Goal: Information Seeking & Learning: Check status

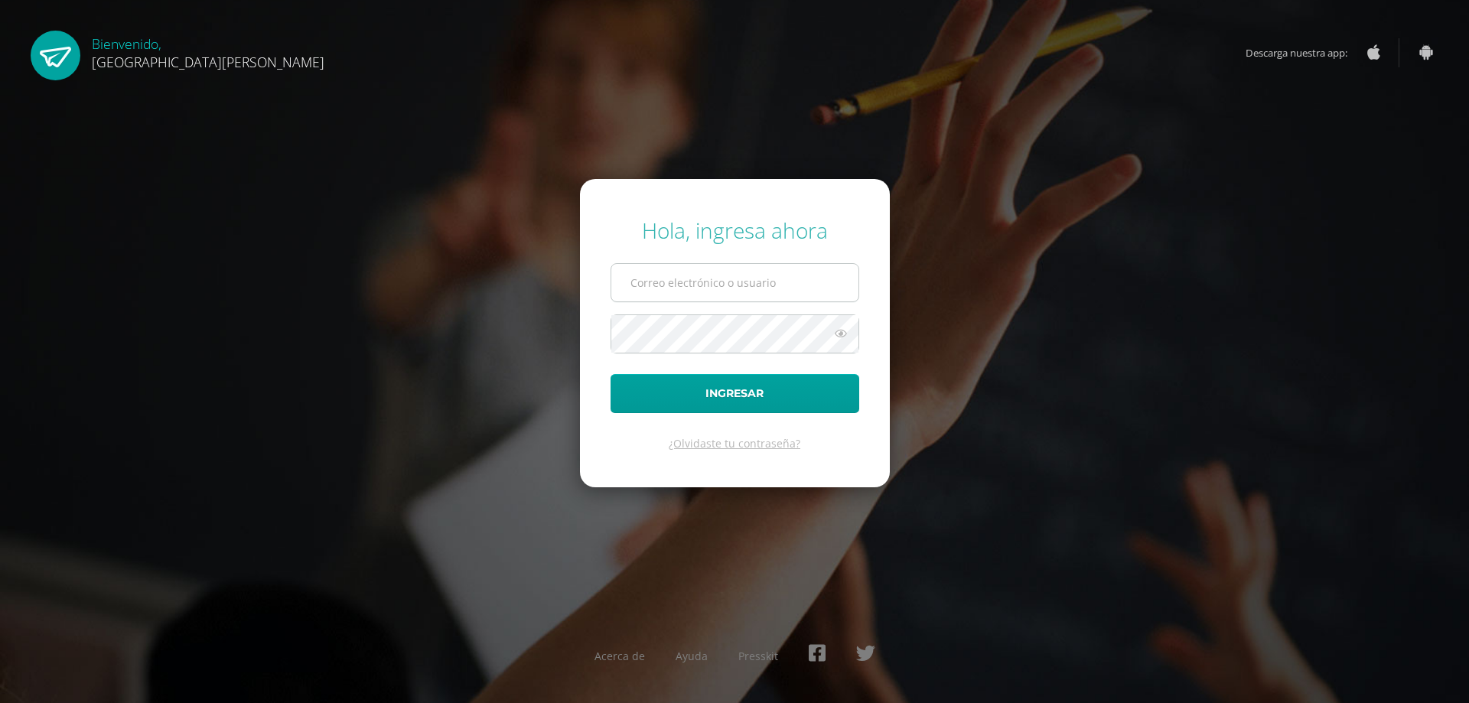
click at [710, 280] on input "text" at bounding box center [734, 282] width 247 height 37
type input "c630@bilinguesanjuan.edu.gt"
click at [729, 396] on button "Ingresar" at bounding box center [735, 393] width 249 height 39
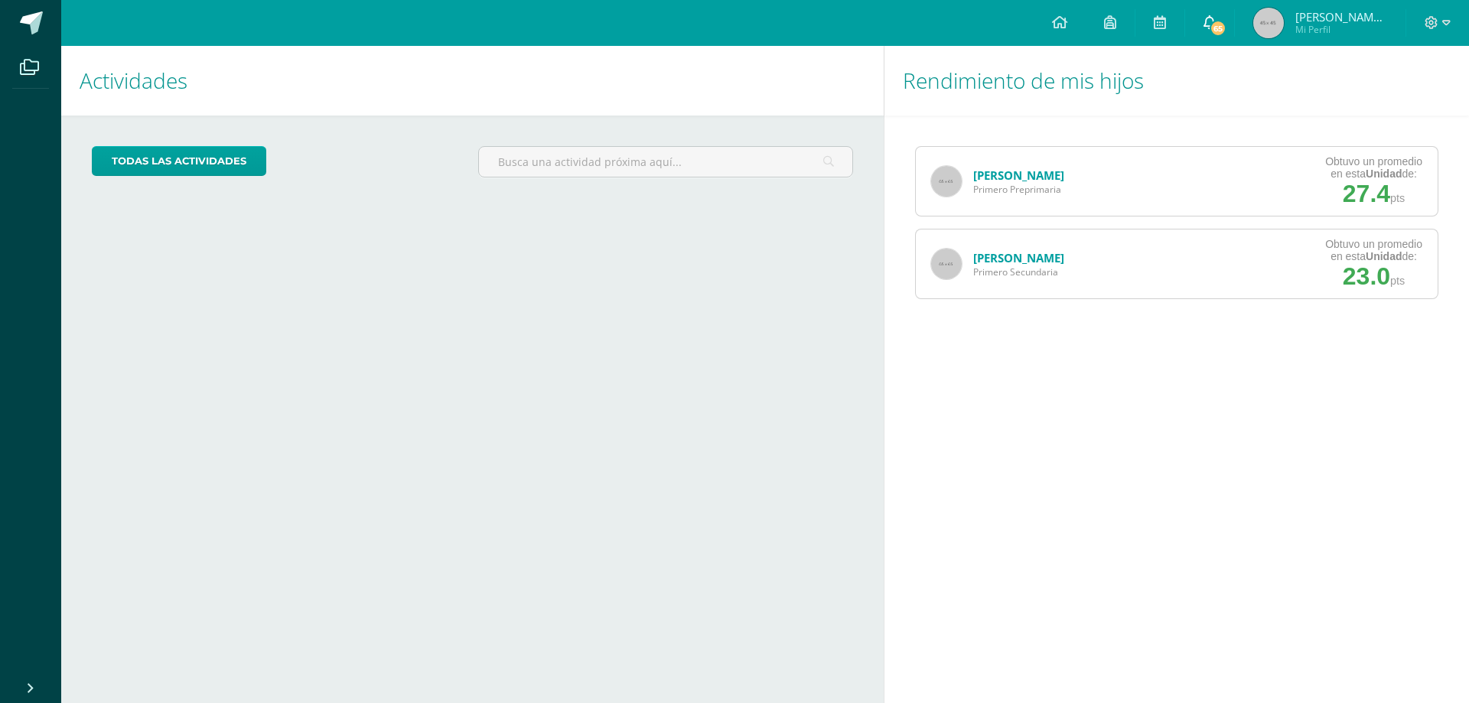
click at [1227, 25] on span "65" at bounding box center [1218, 28] width 17 height 17
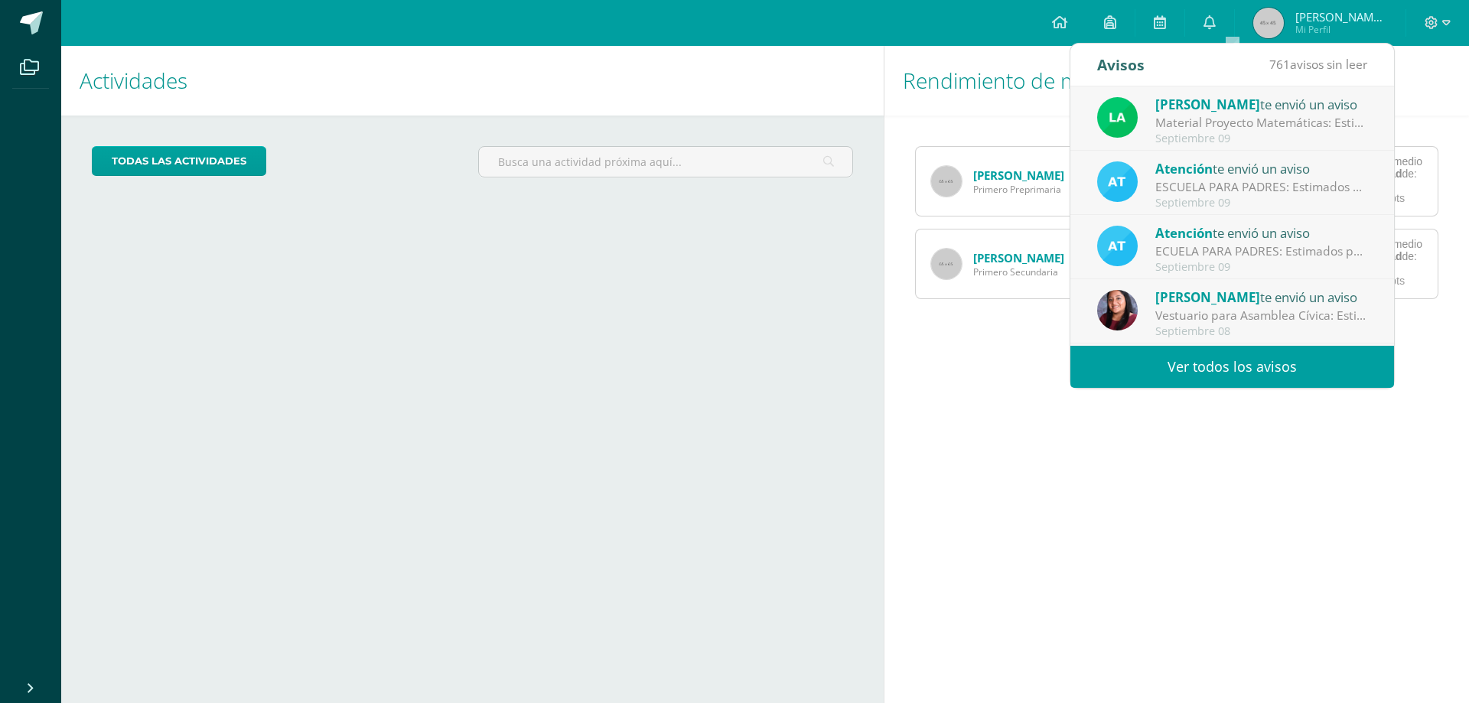
click at [1211, 367] on link "Ver todos los avisos" at bounding box center [1232, 367] width 324 height 42
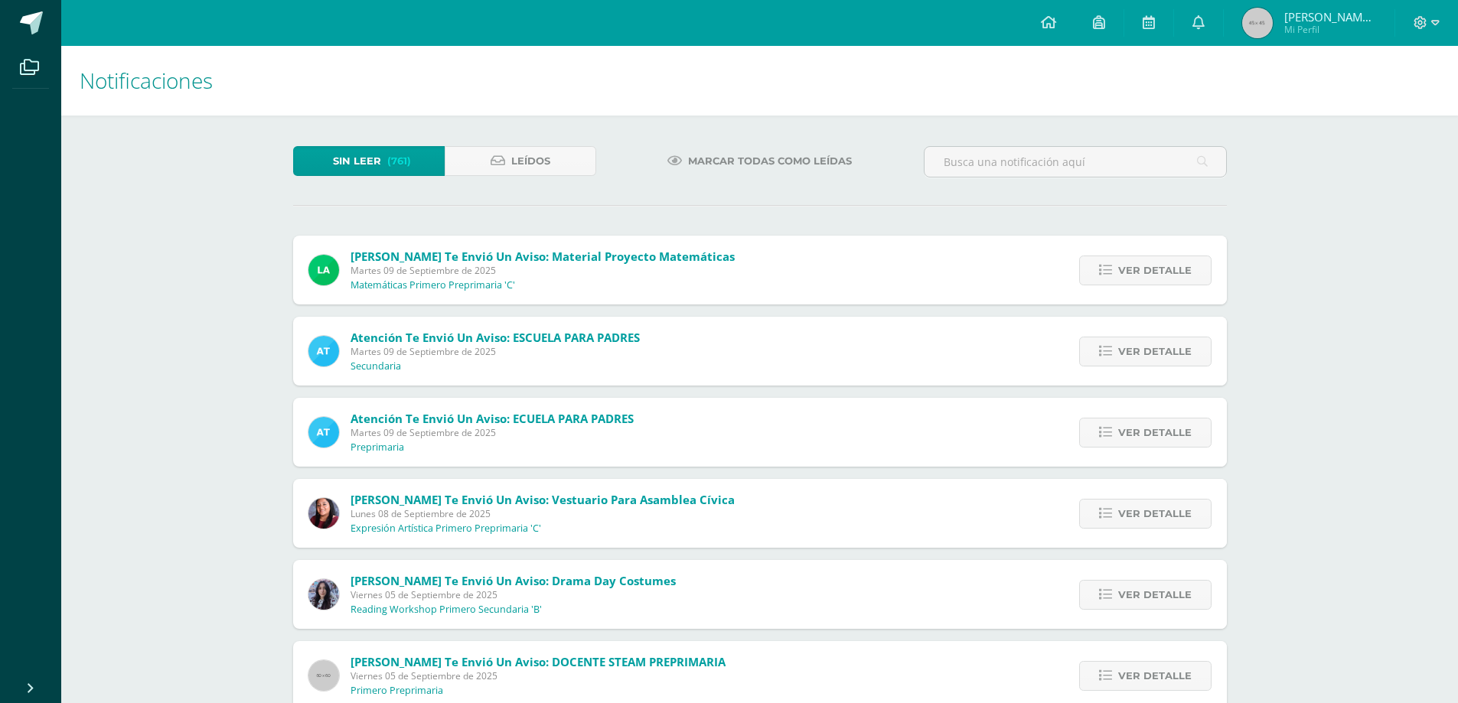
scroll to position [77, 0]
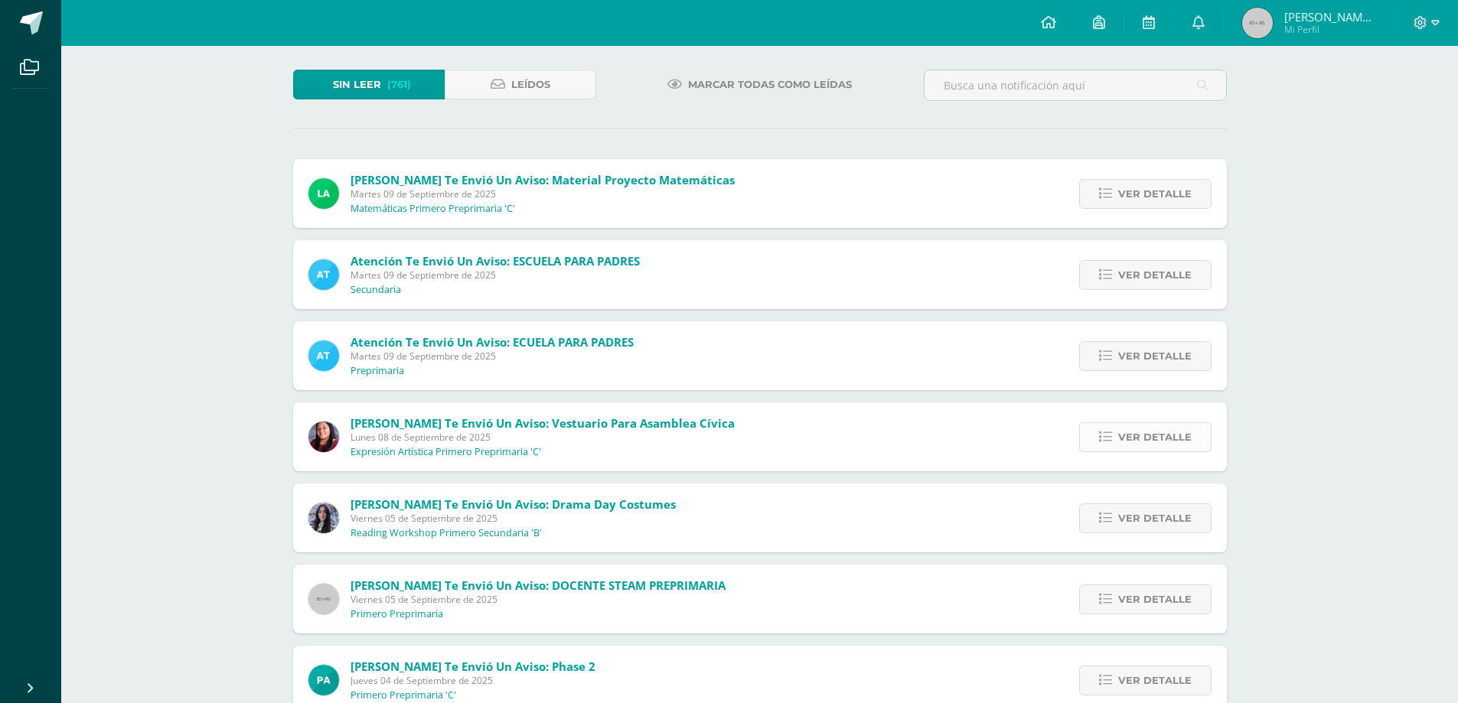
click at [1141, 440] on span "Ver detalle" at bounding box center [1154, 437] width 73 height 28
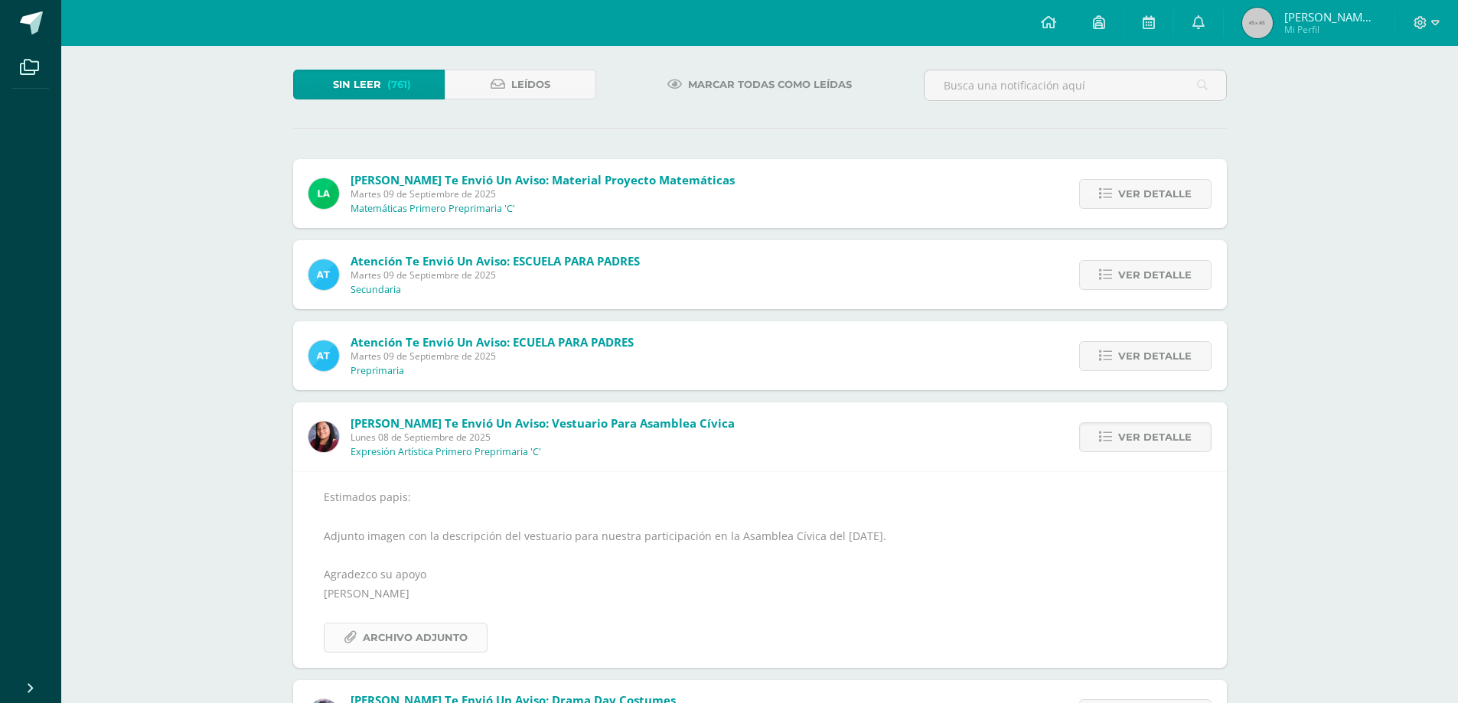
click at [438, 639] on span "Archivo Adjunto" at bounding box center [415, 638] width 105 height 28
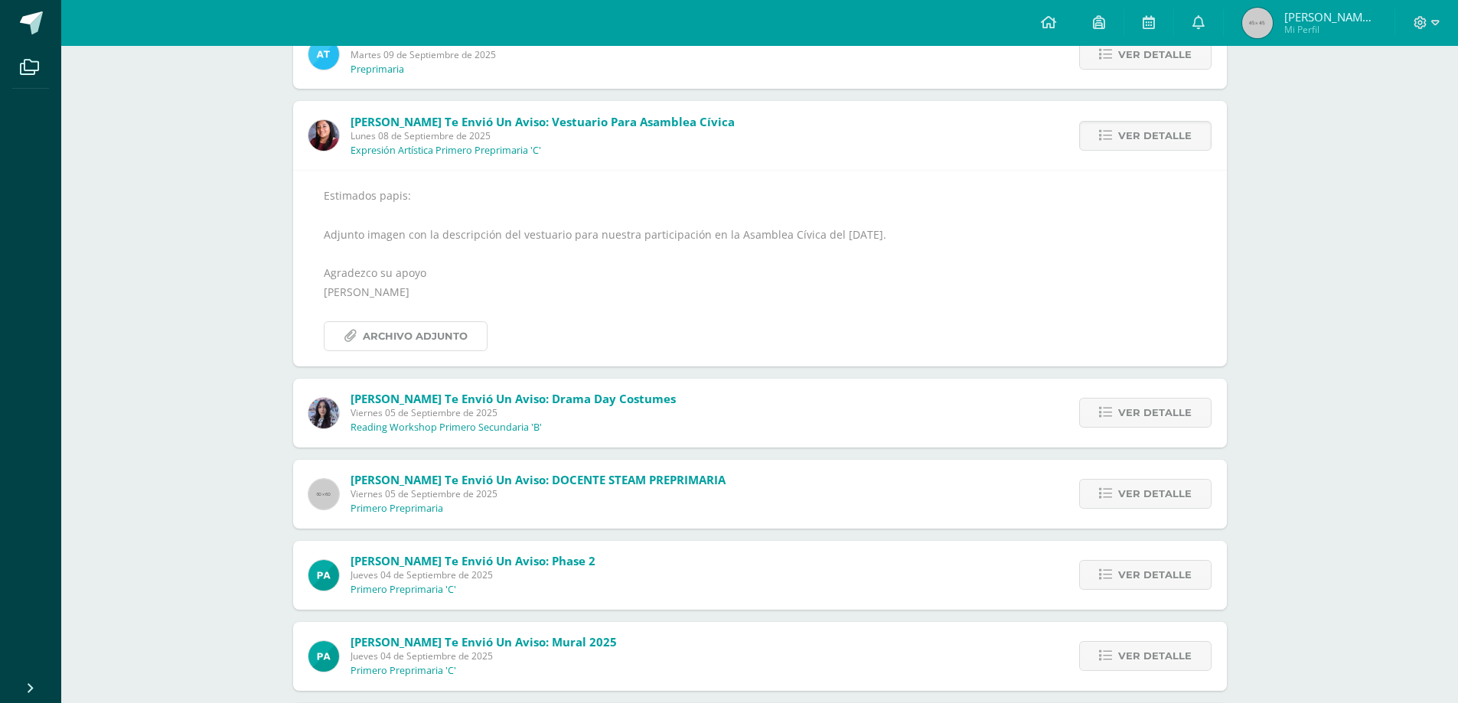
scroll to position [383, 0]
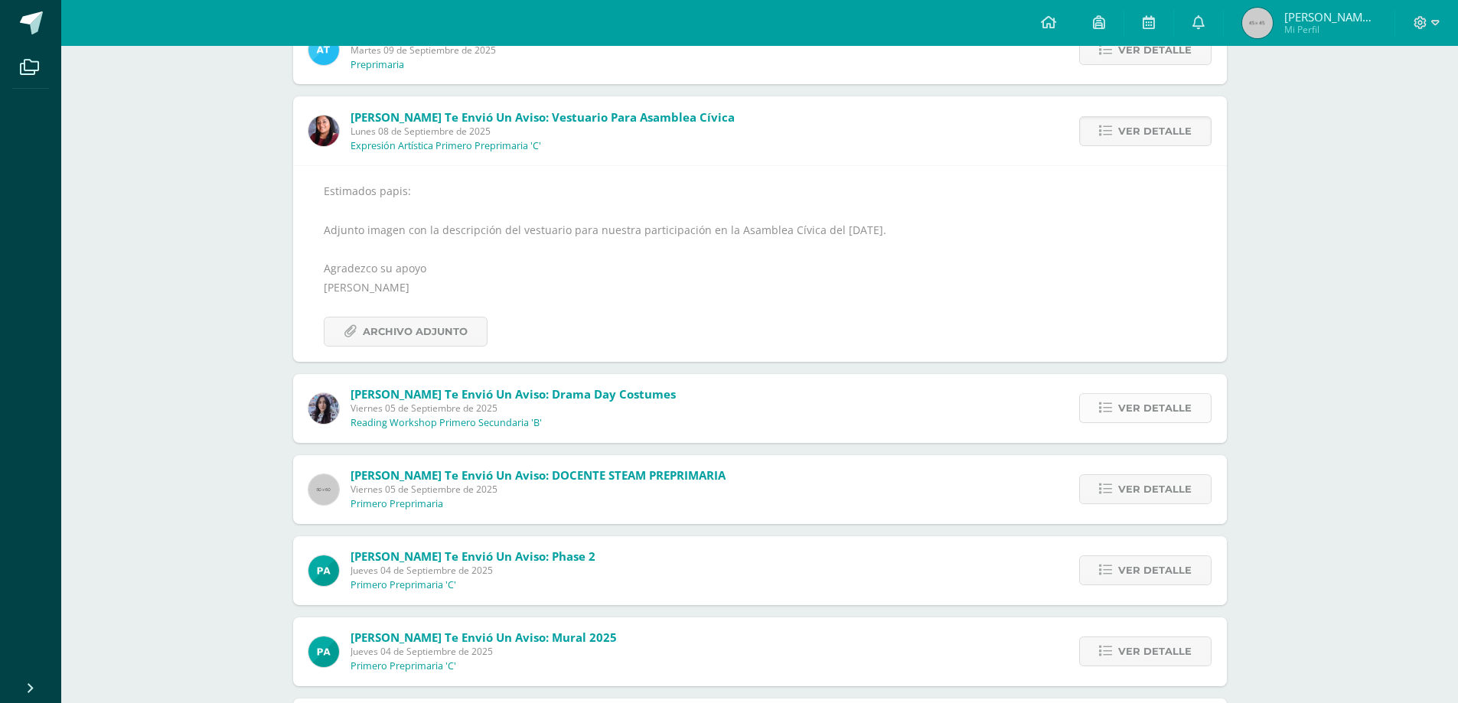
click at [1127, 405] on span "Ver detalle" at bounding box center [1154, 408] width 73 height 28
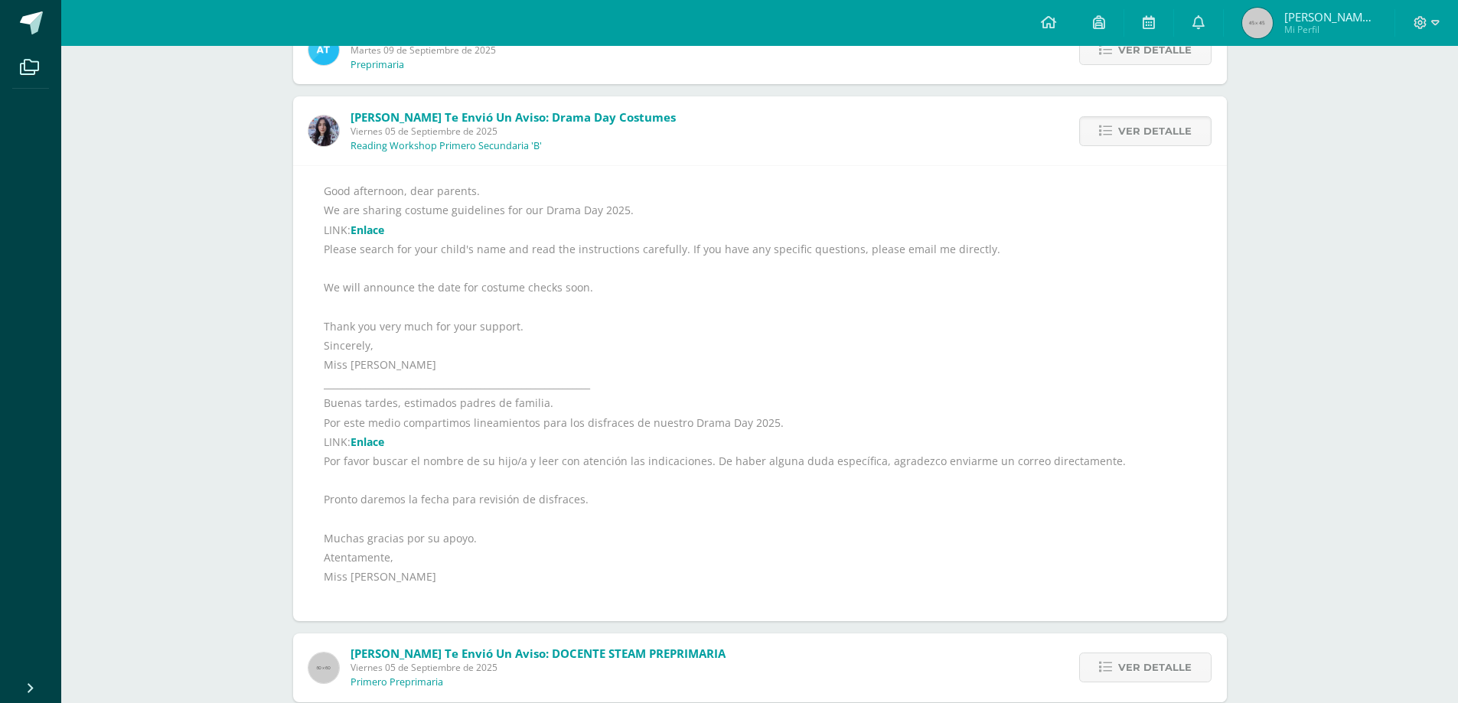
click at [358, 442] on link "Enlace" at bounding box center [367, 442] width 34 height 15
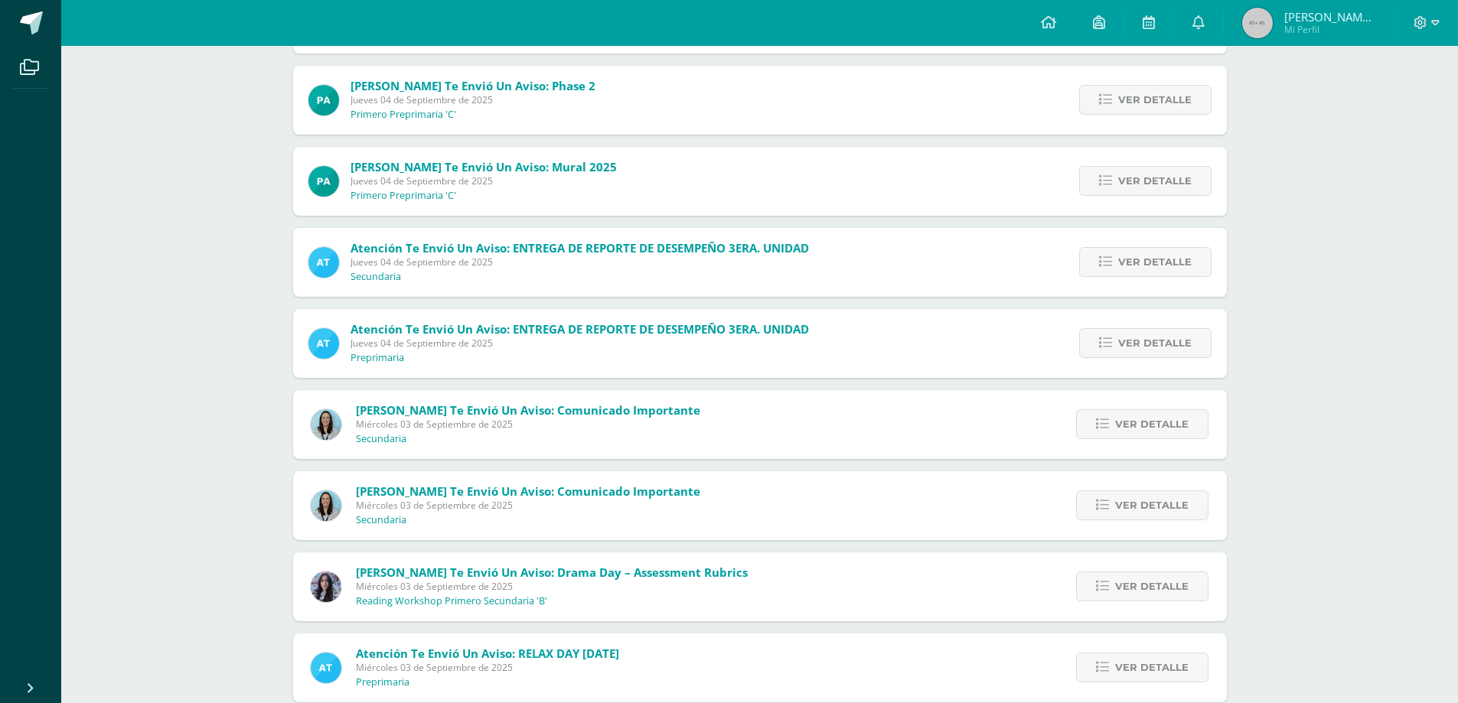
scroll to position [1071, 0]
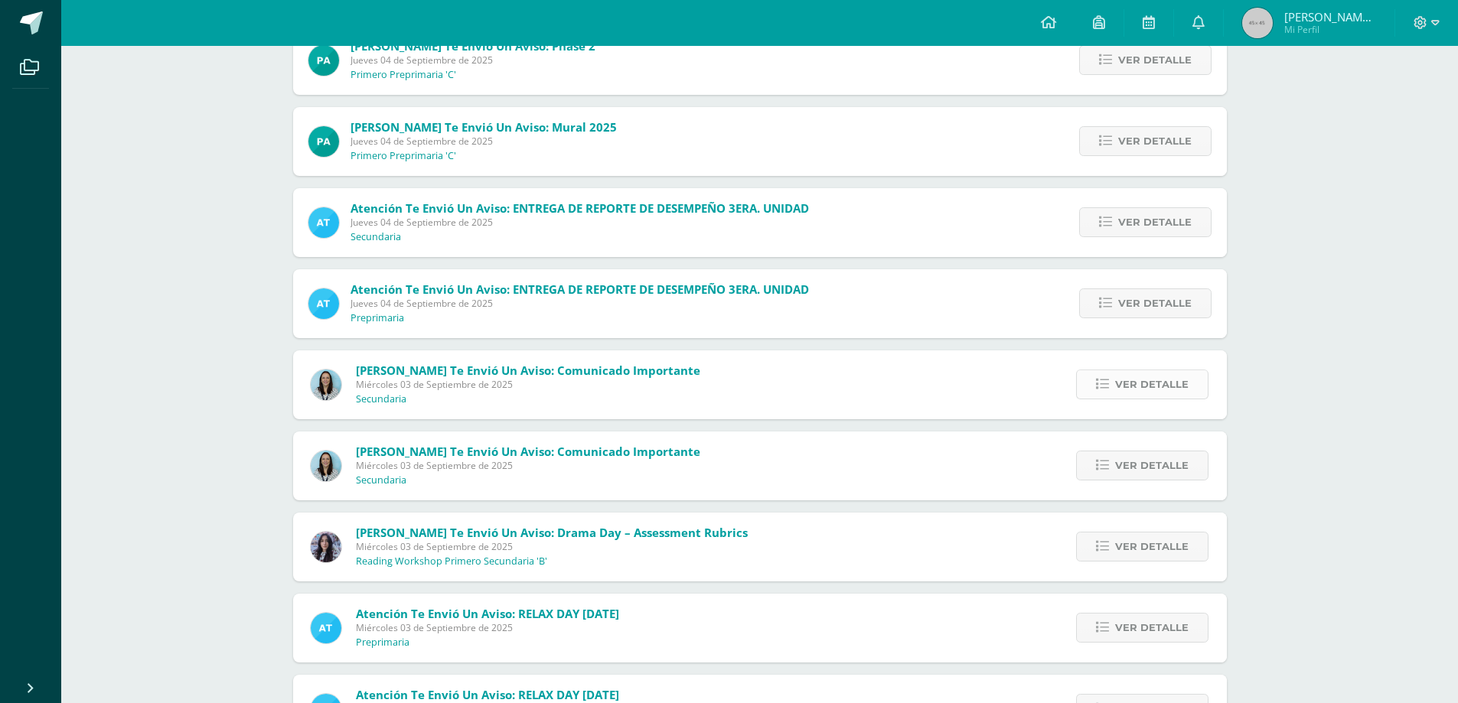
click at [1147, 382] on span "Ver detalle" at bounding box center [1151, 384] width 73 height 28
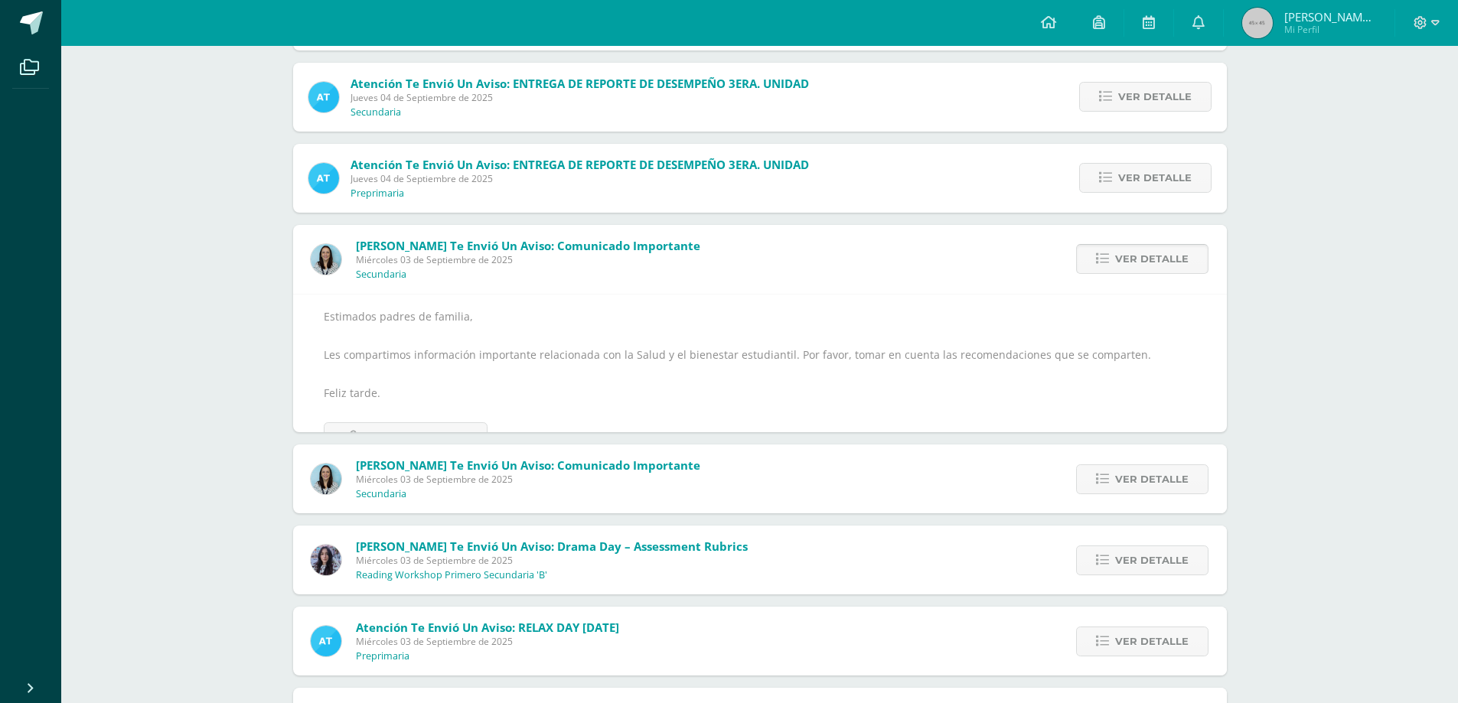
scroll to position [535, 0]
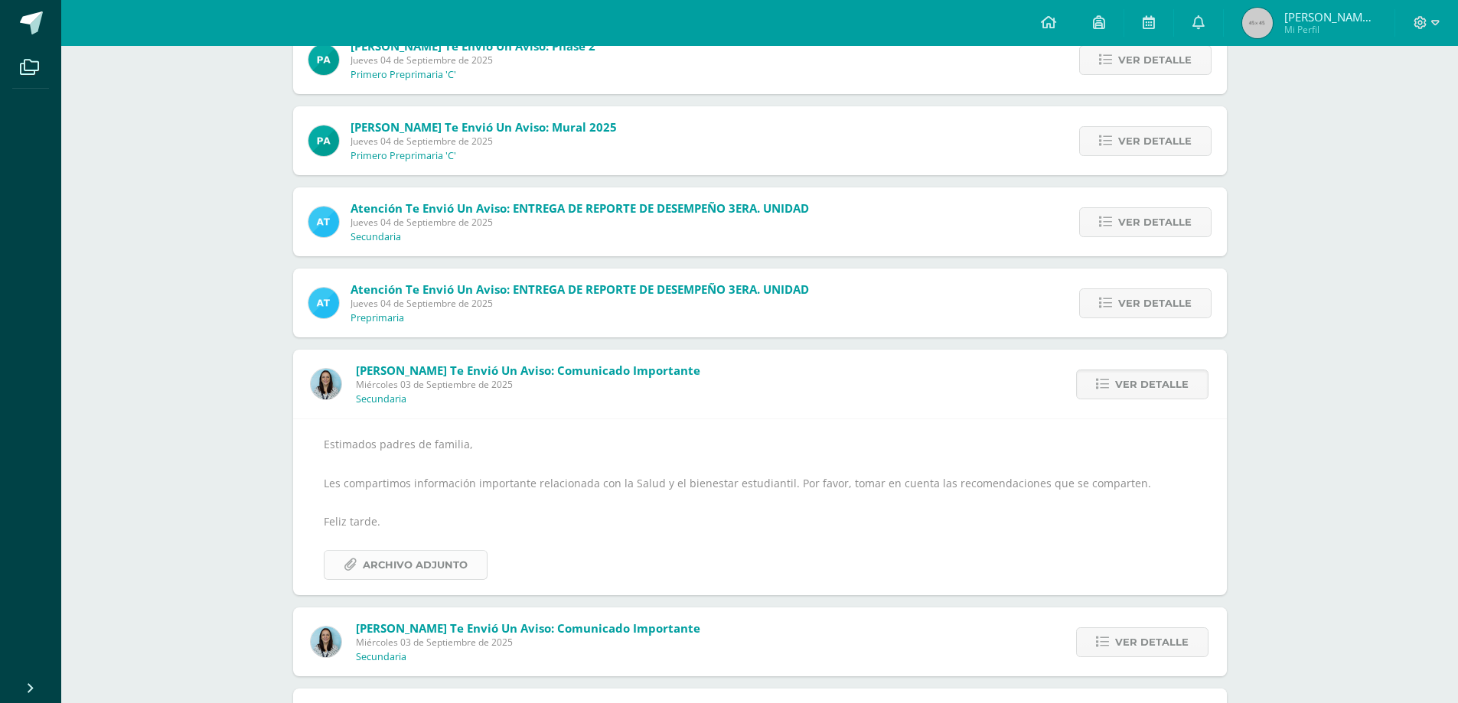
click at [420, 564] on span "Archivo Adjunto" at bounding box center [415, 565] width 105 height 28
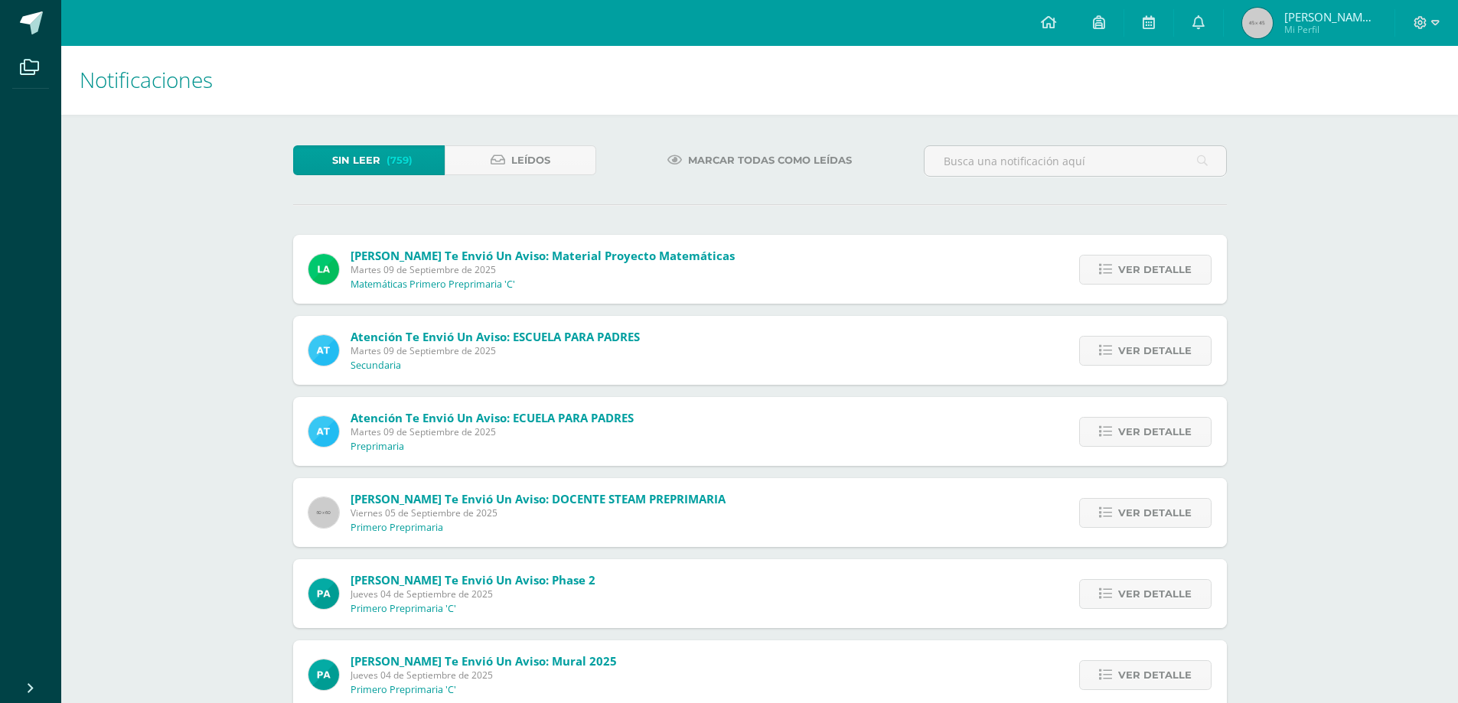
scroll to position [0, 0]
click at [28, 25] on span at bounding box center [31, 22] width 23 height 23
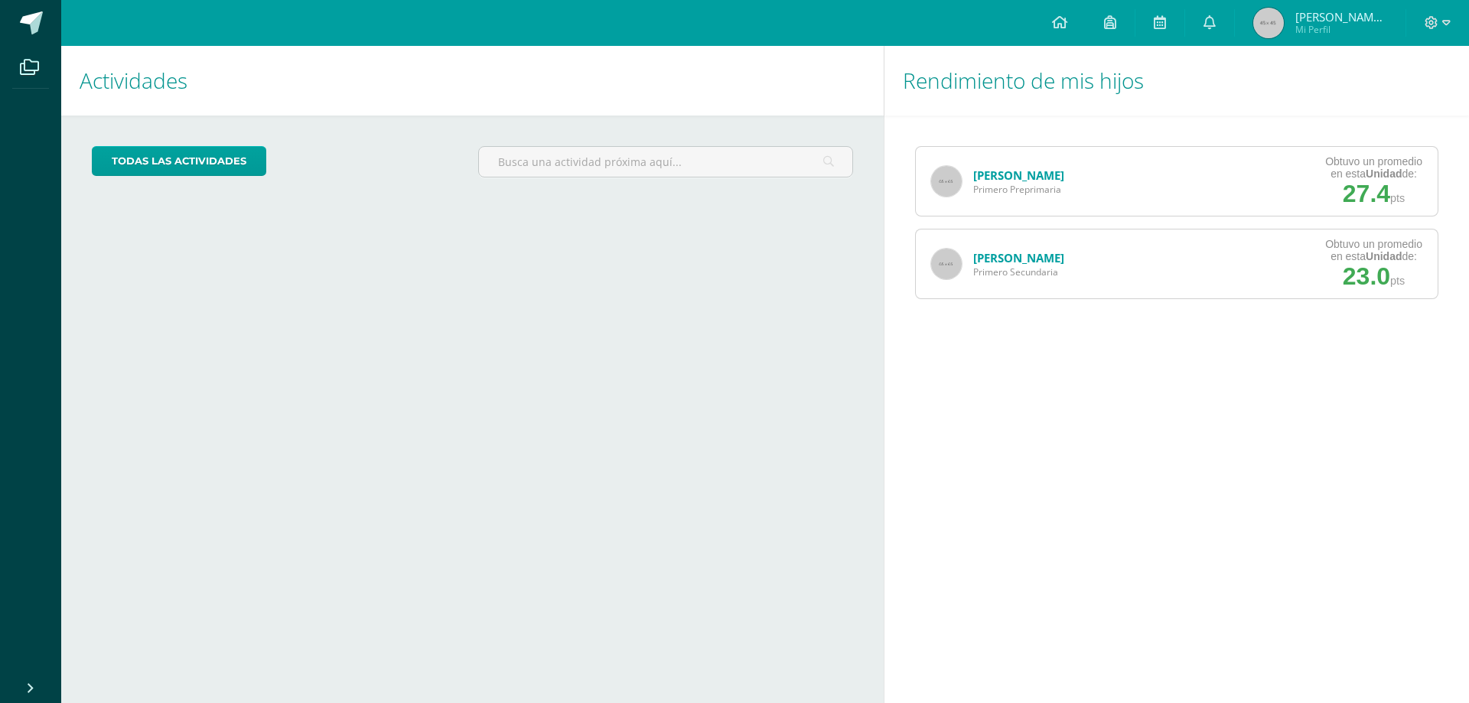
click at [1035, 258] on link "[PERSON_NAME]" at bounding box center [1018, 257] width 91 height 15
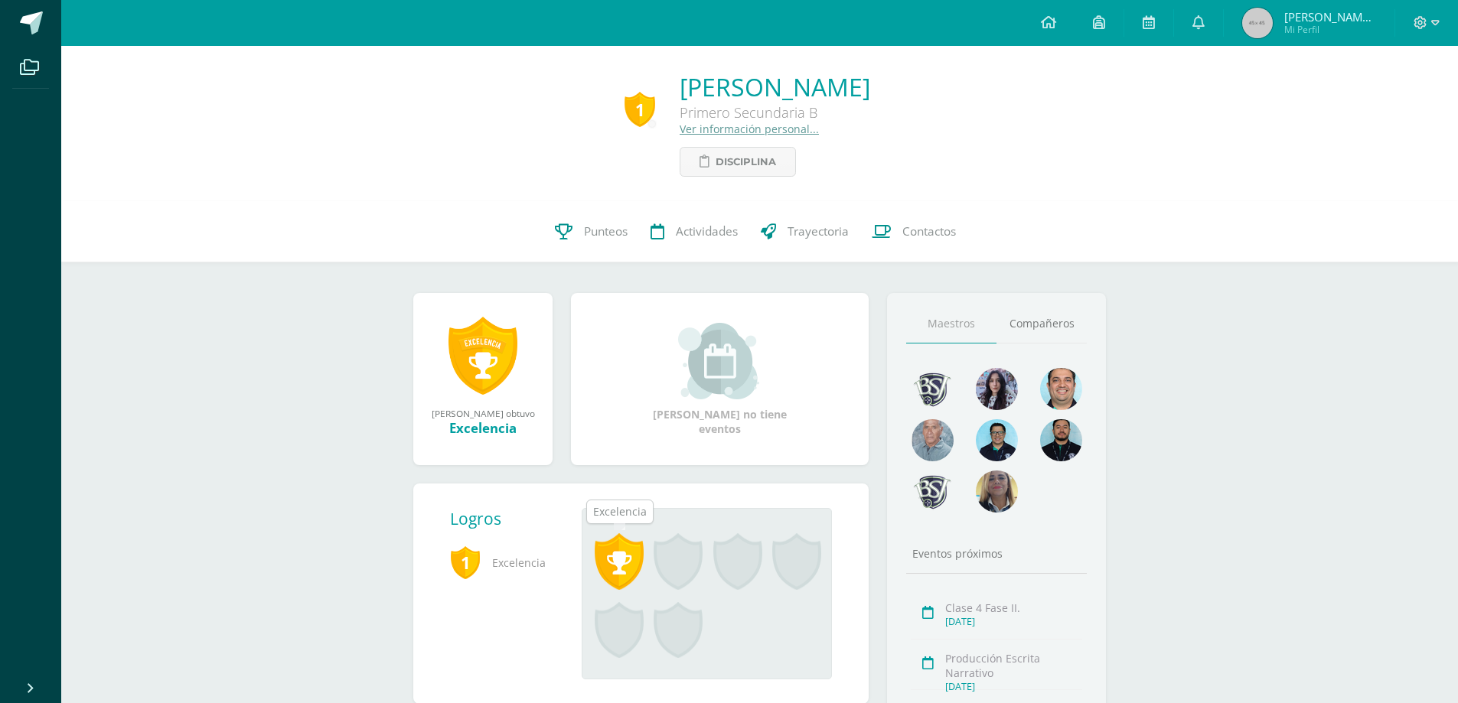
click at [614, 575] on span at bounding box center [619, 561] width 49 height 57
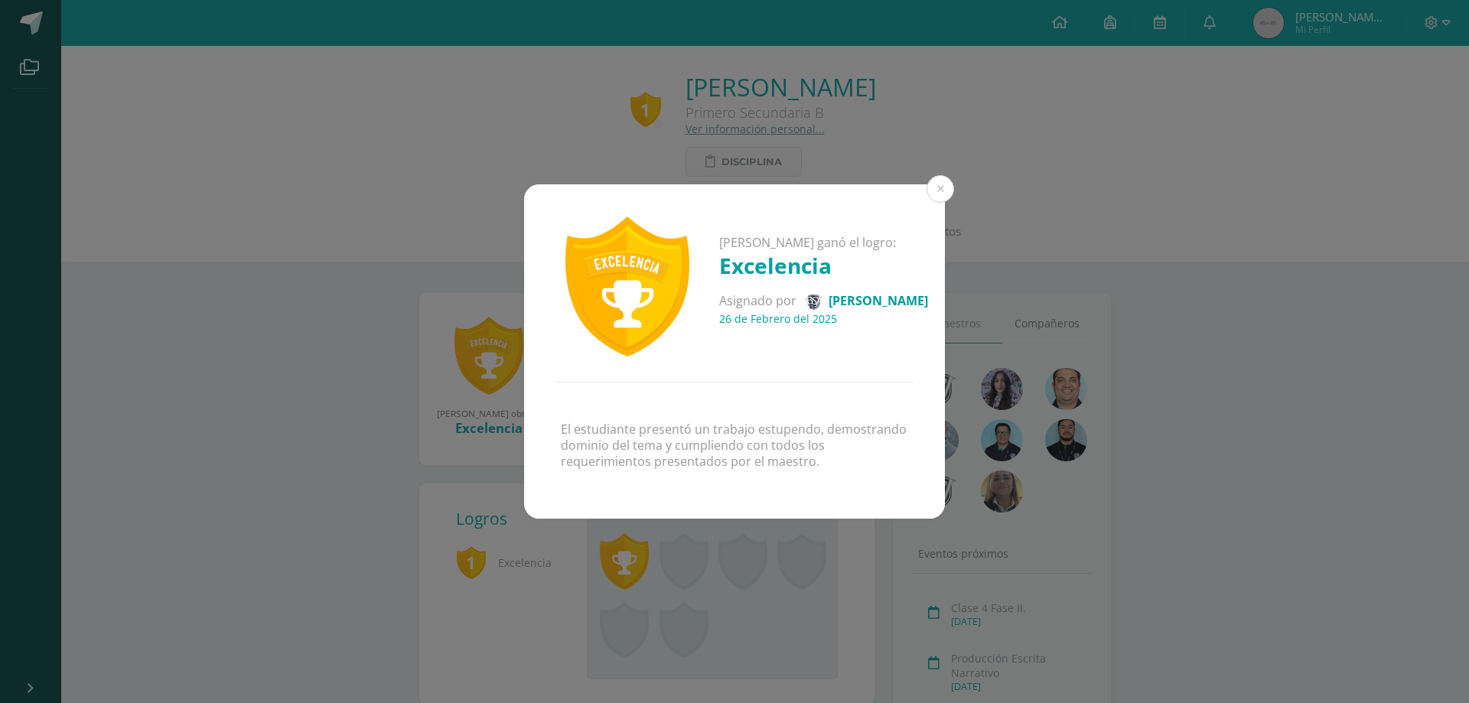
click at [1180, 361] on div "[PERSON_NAME] ganó el logro: Excelencia Asignado por [PERSON_NAME] [DATE] El es…" at bounding box center [734, 351] width 1457 height 334
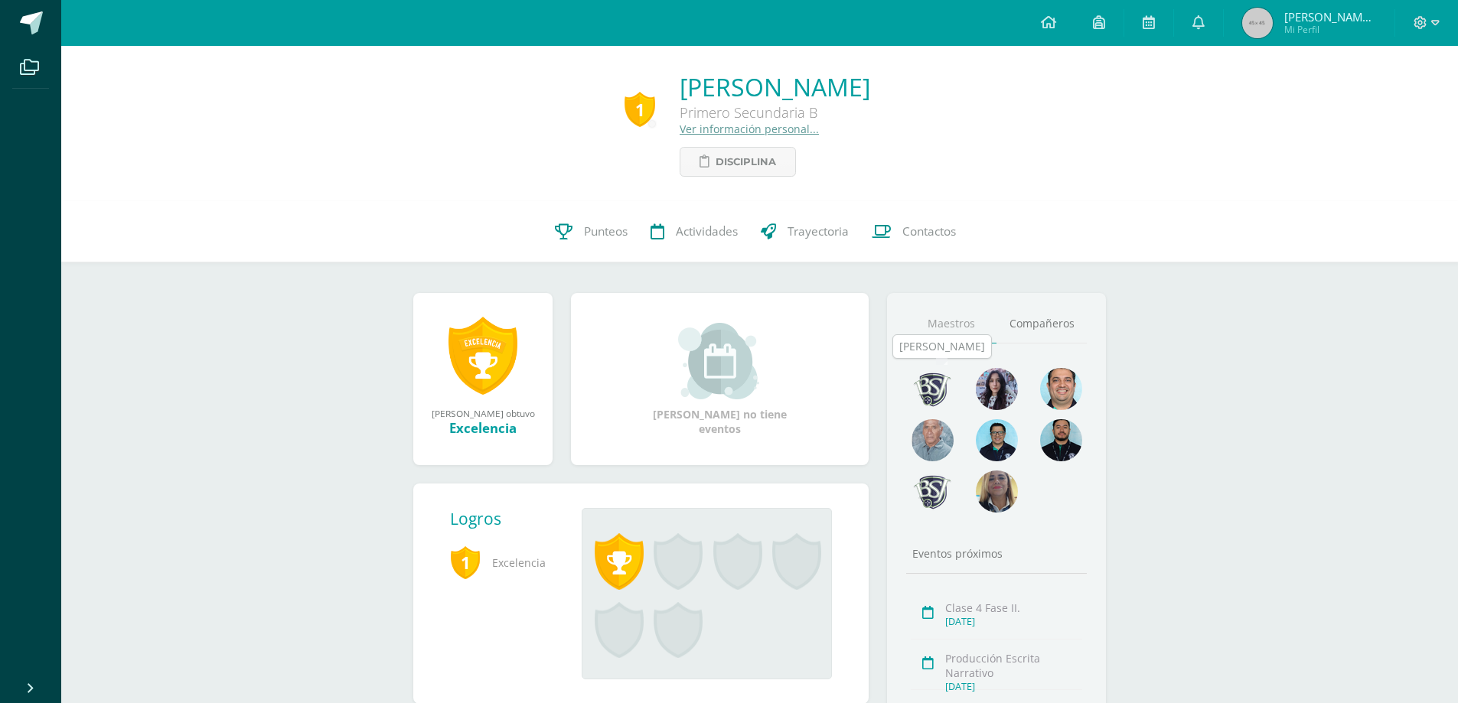
click at [934, 393] on img at bounding box center [932, 389] width 42 height 42
click at [614, 233] on span "Punteos" at bounding box center [606, 231] width 44 height 16
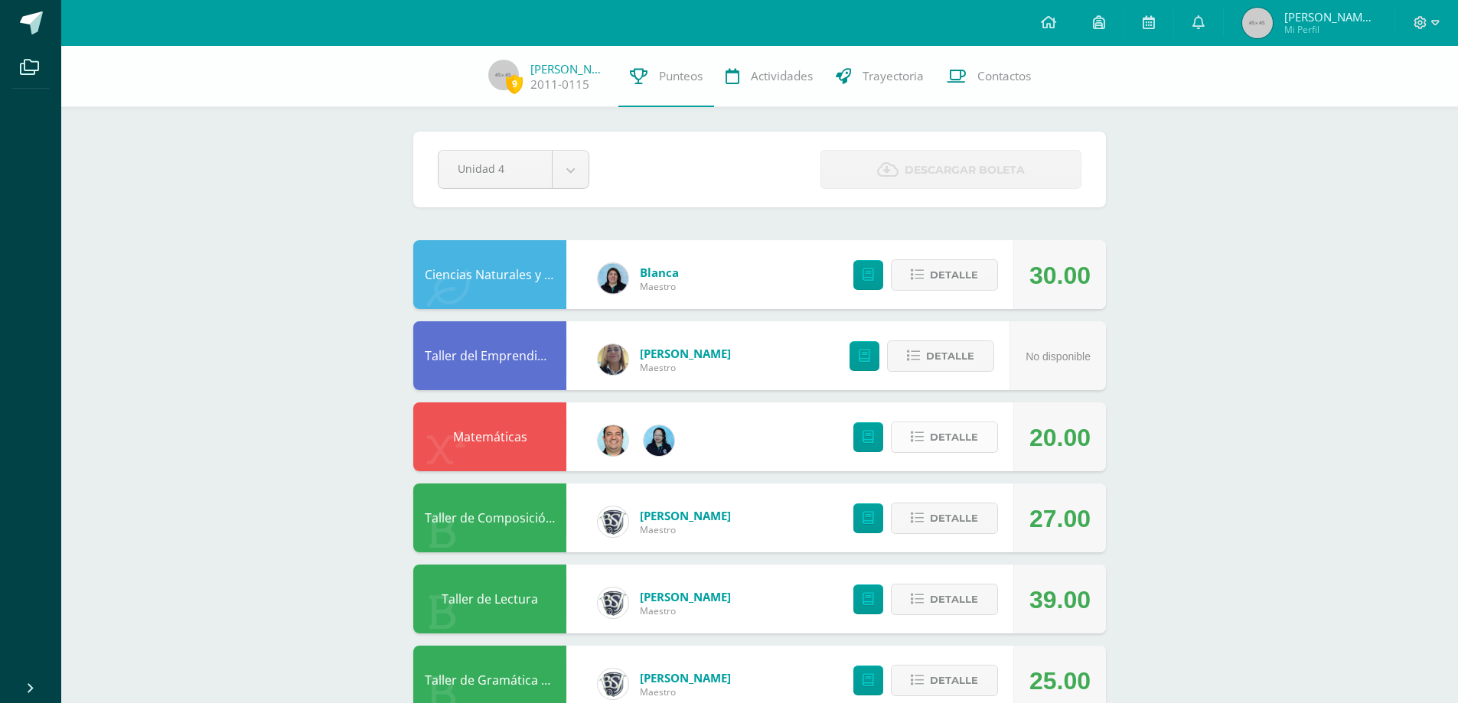
click at [953, 434] on span "Detalle" at bounding box center [954, 437] width 48 height 28
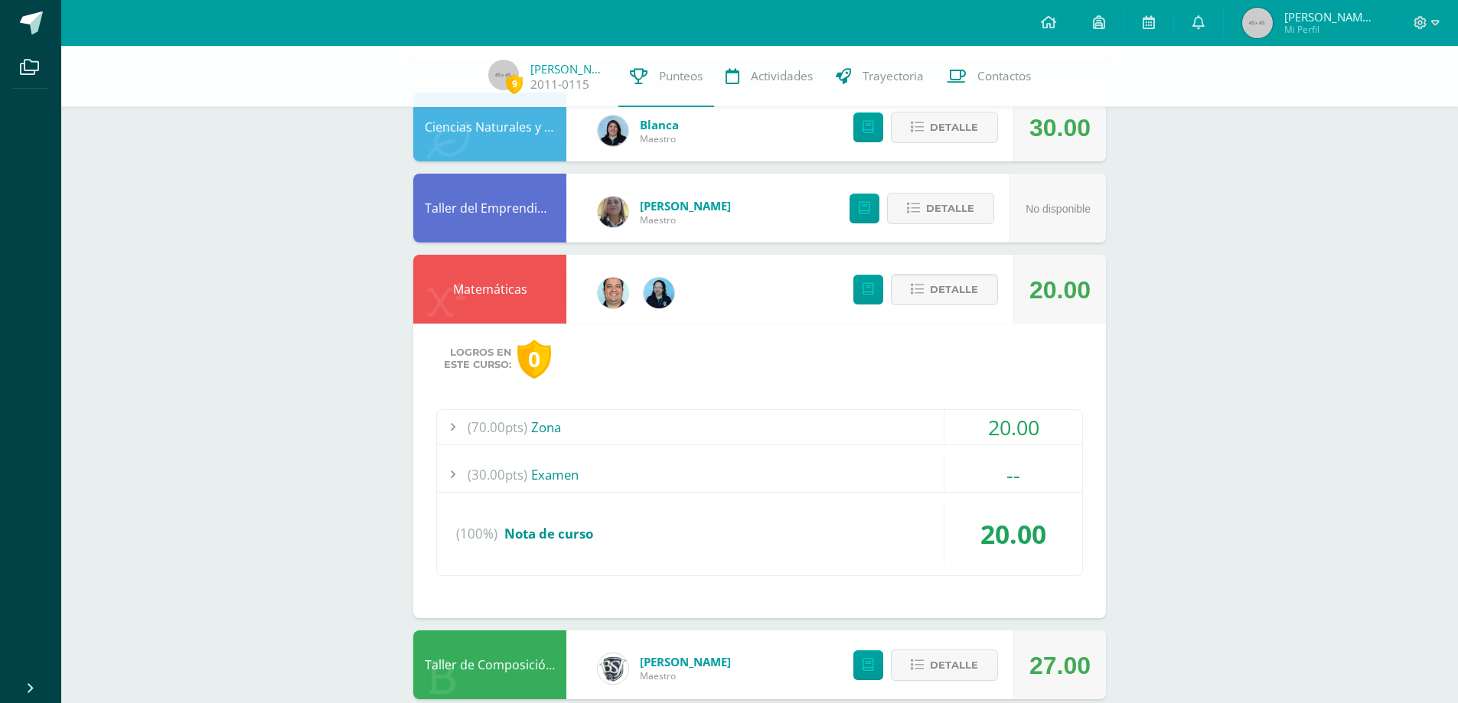
scroll to position [153, 0]
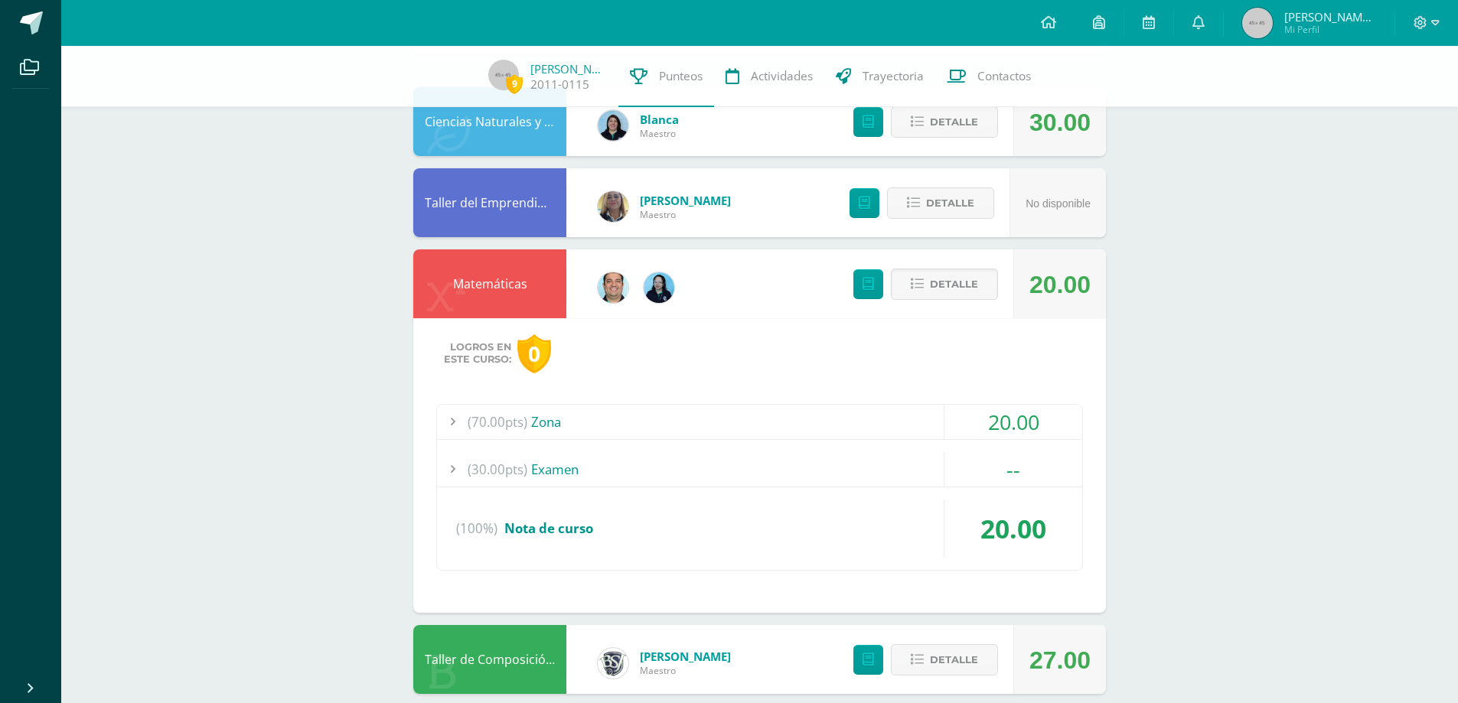
click at [544, 419] on div "(70.00pts) Zona" at bounding box center [759, 422] width 645 height 34
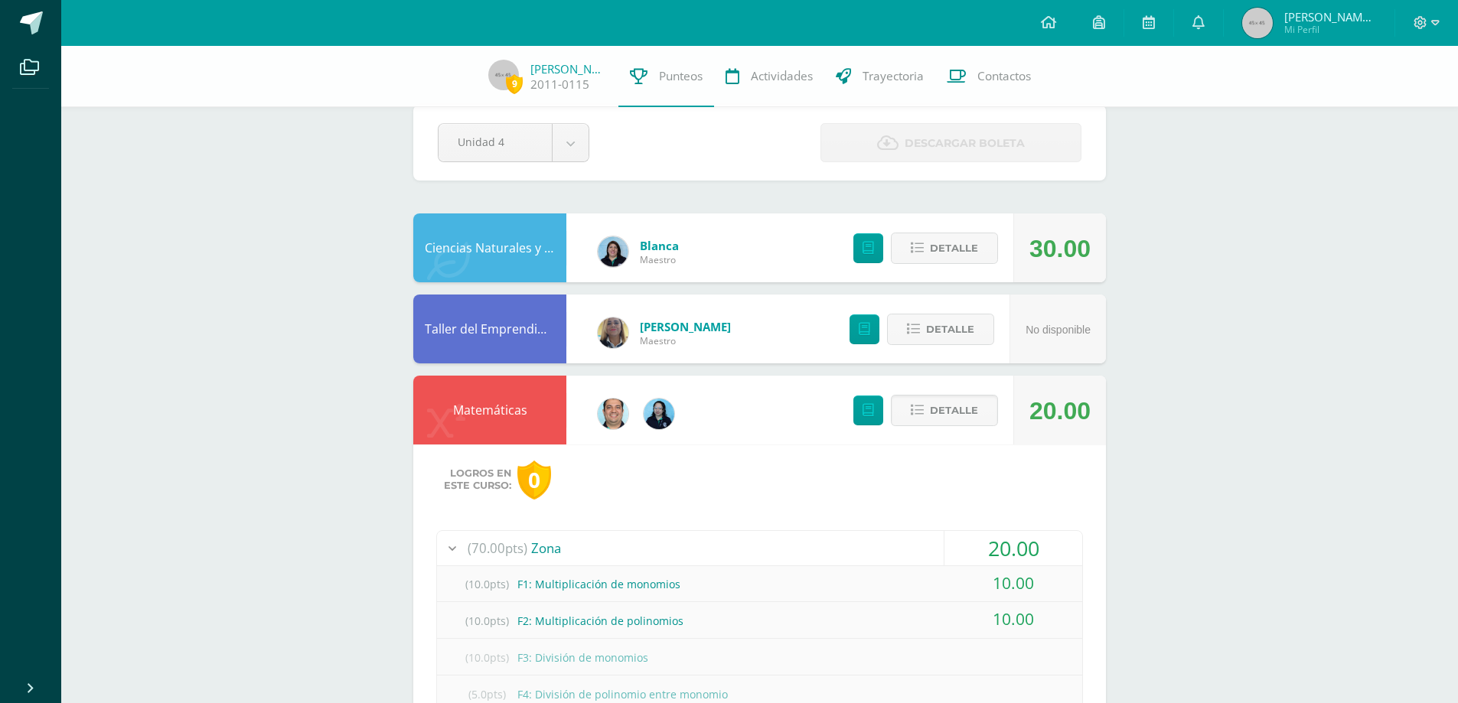
scroll to position [0, 0]
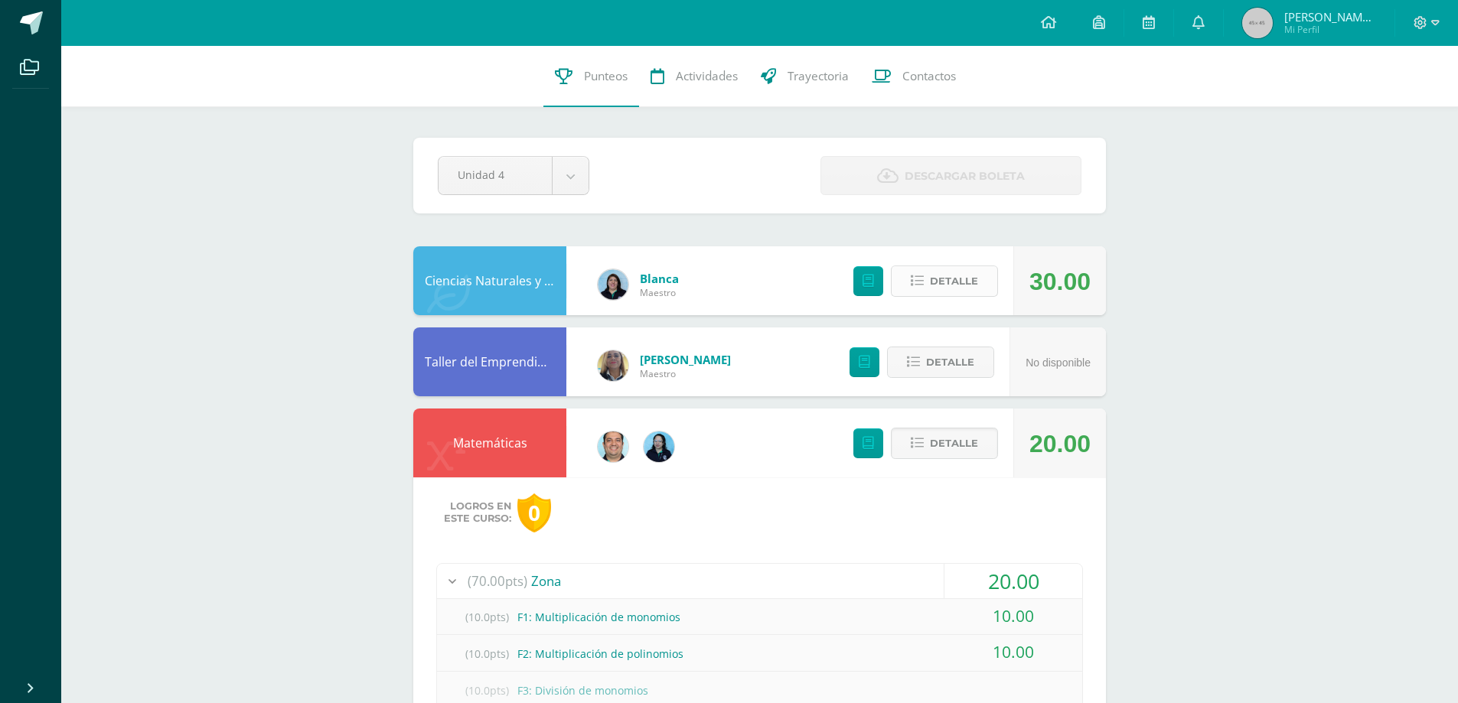
click at [961, 285] on span "Detalle" at bounding box center [954, 281] width 48 height 28
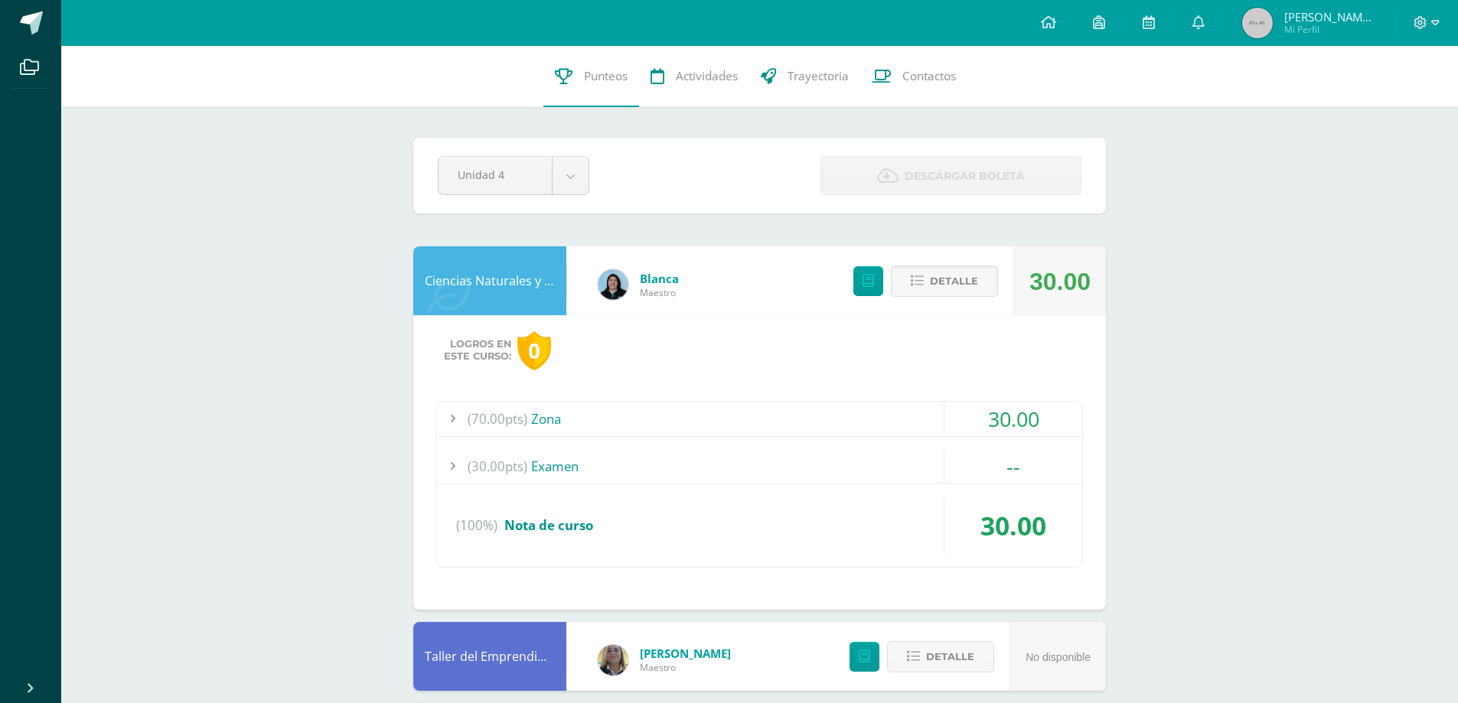
click at [545, 415] on div "(70.00pts) Zona" at bounding box center [759, 419] width 645 height 34
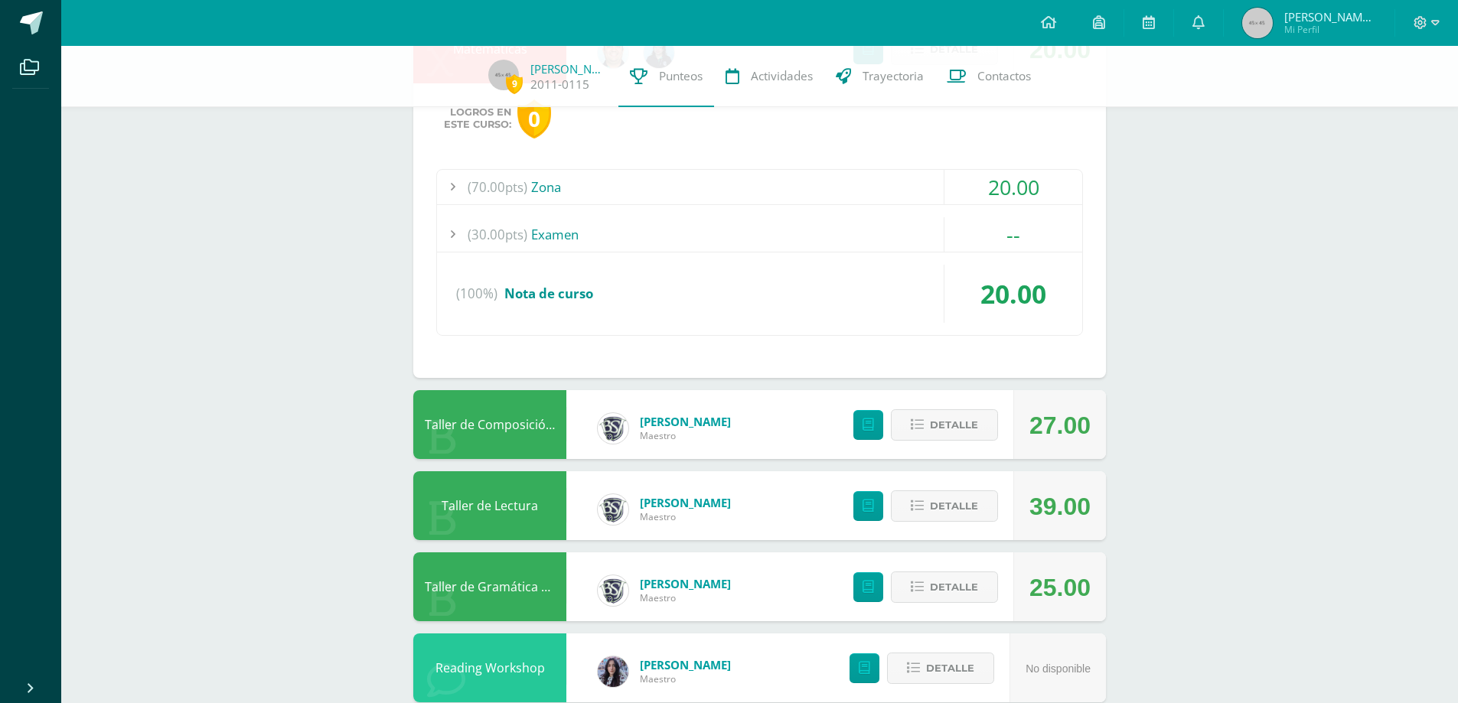
scroll to position [1071, 0]
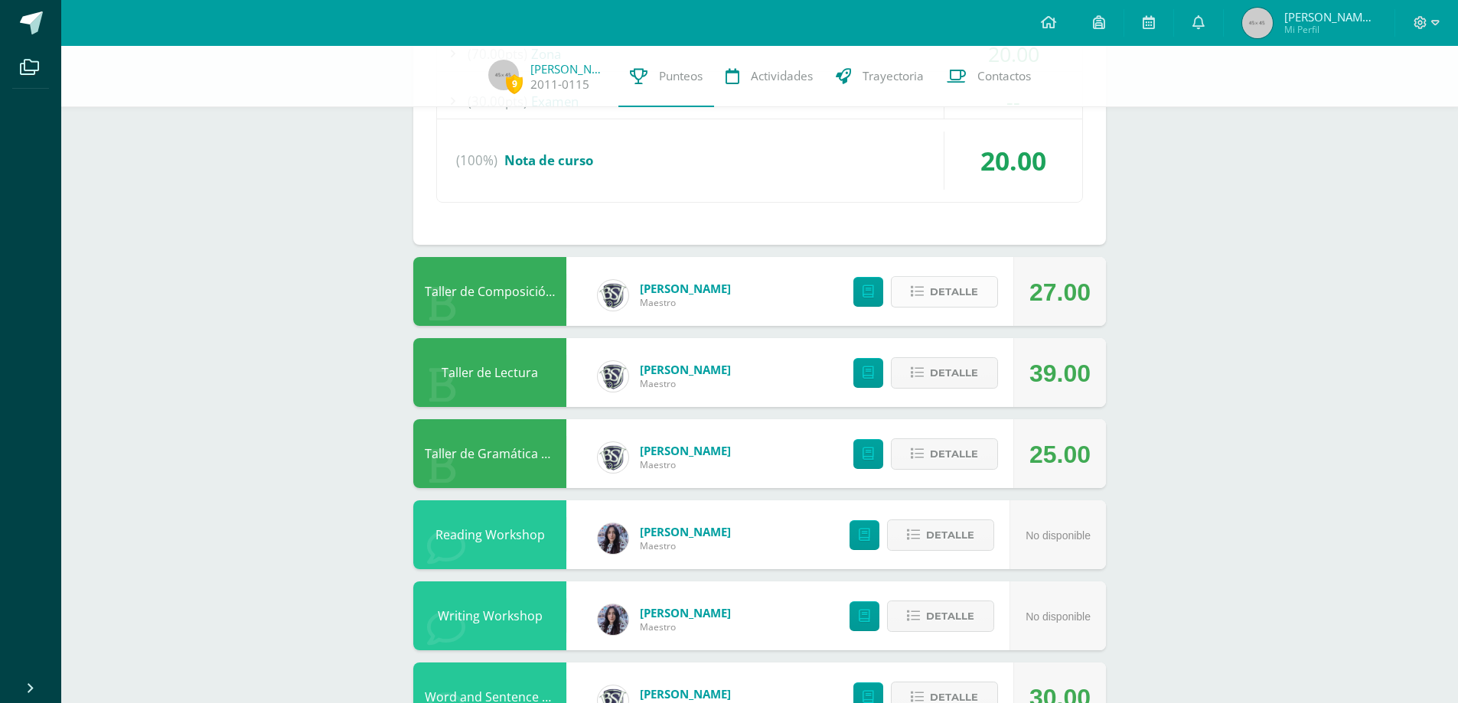
click at [940, 288] on span "Detalle" at bounding box center [954, 292] width 48 height 28
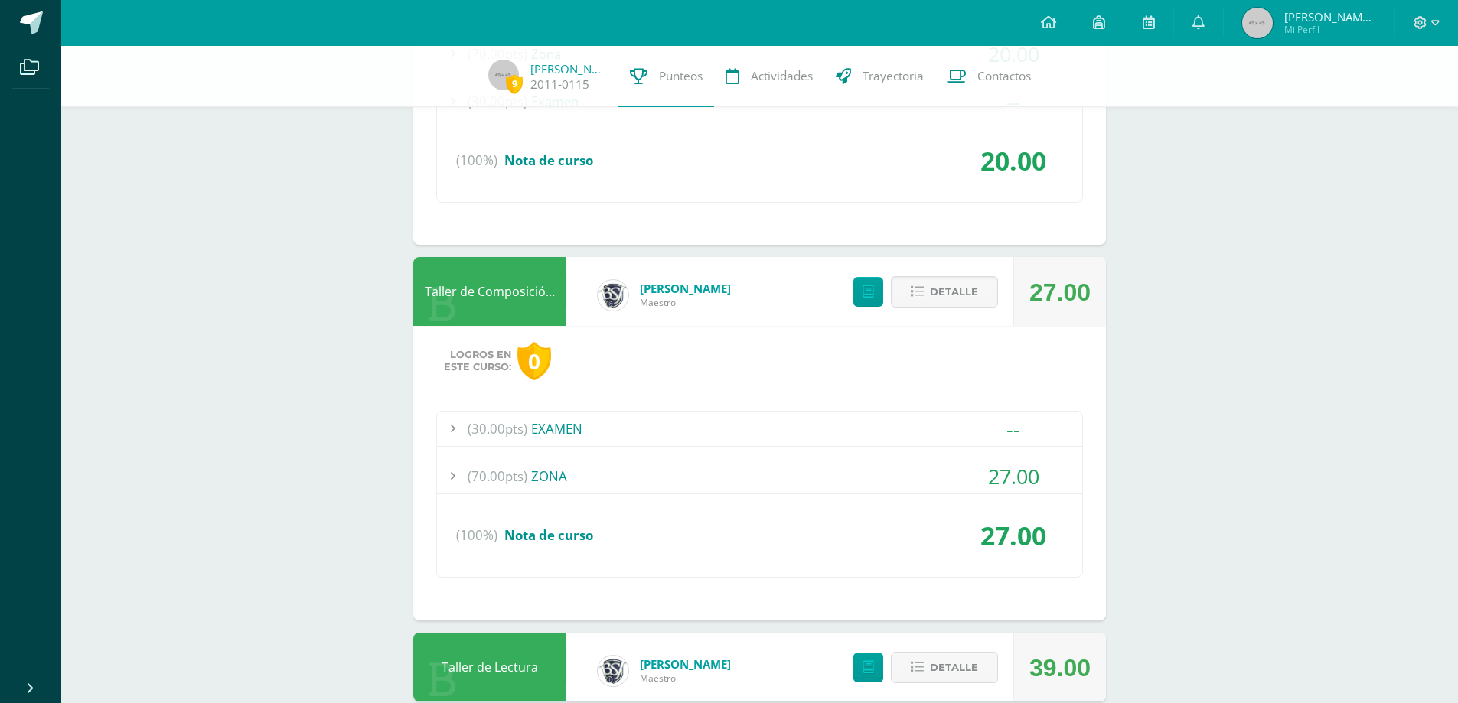
click at [549, 479] on div "(70.00pts) ZONA" at bounding box center [759, 476] width 645 height 34
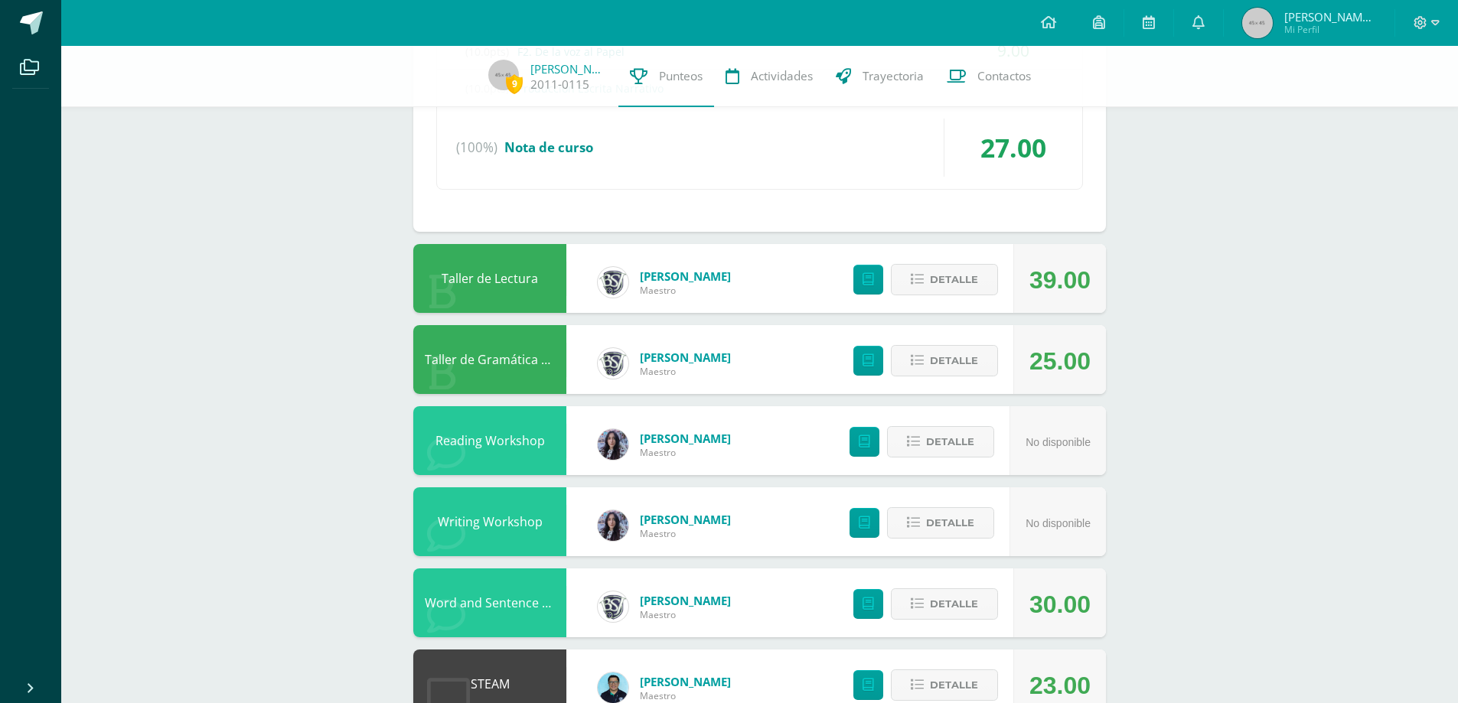
scroll to position [1351, 0]
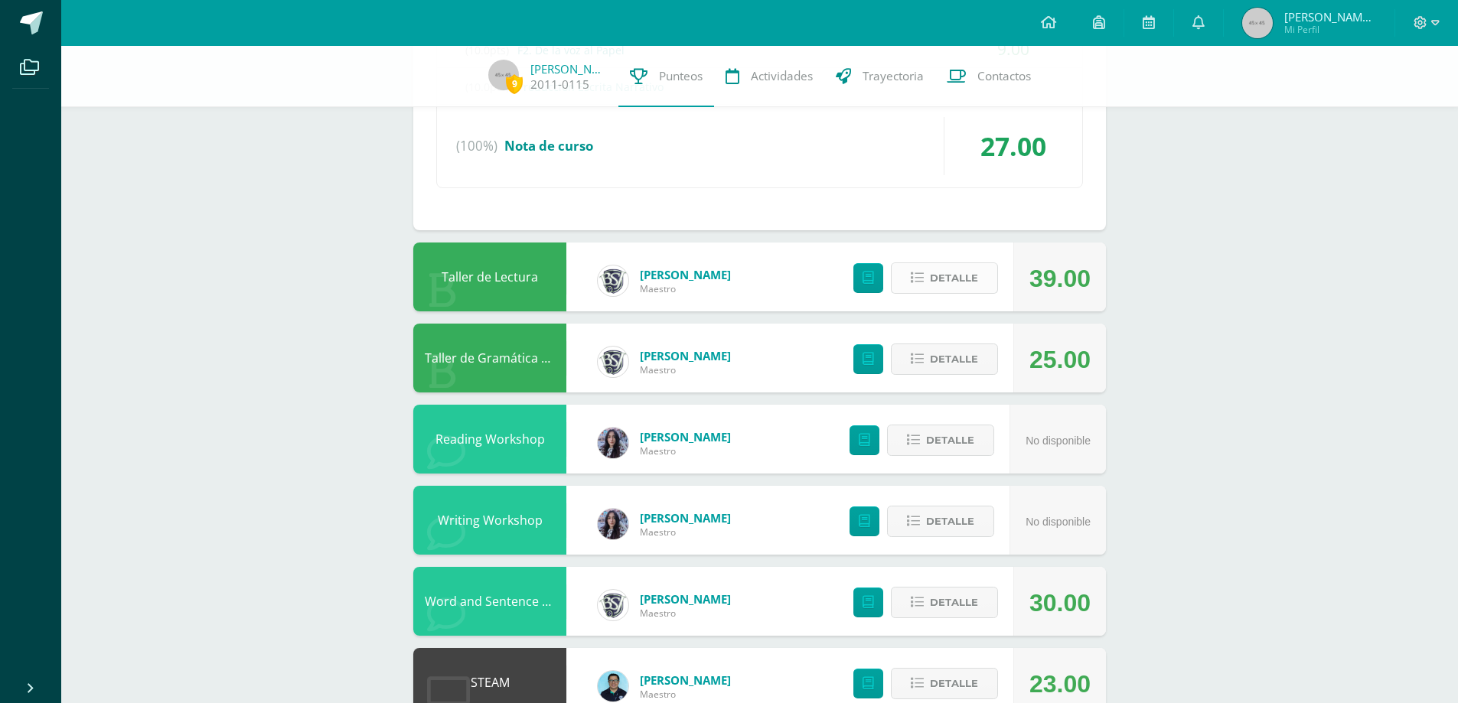
click at [954, 274] on span "Detalle" at bounding box center [954, 278] width 48 height 28
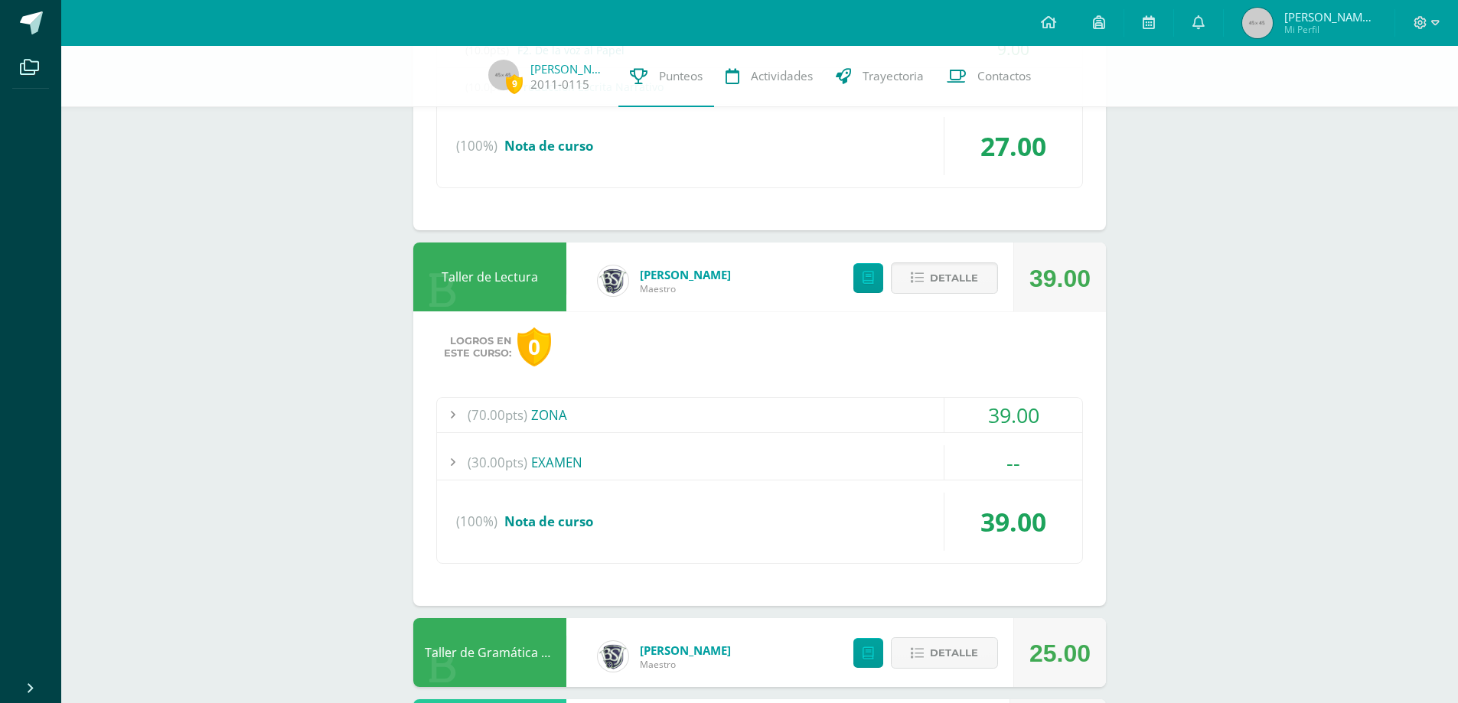
click at [559, 415] on div "(70.00pts) ZONA" at bounding box center [759, 415] width 645 height 34
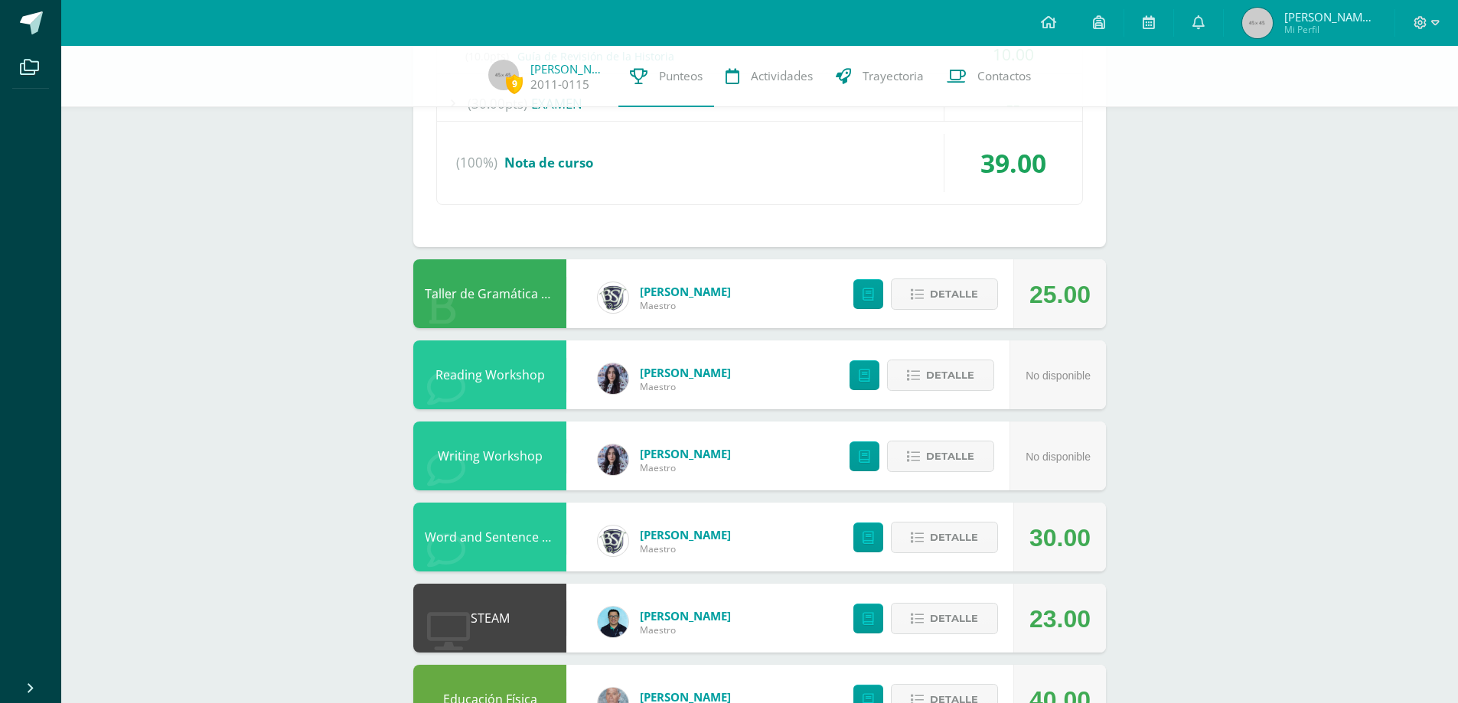
scroll to position [1732, 0]
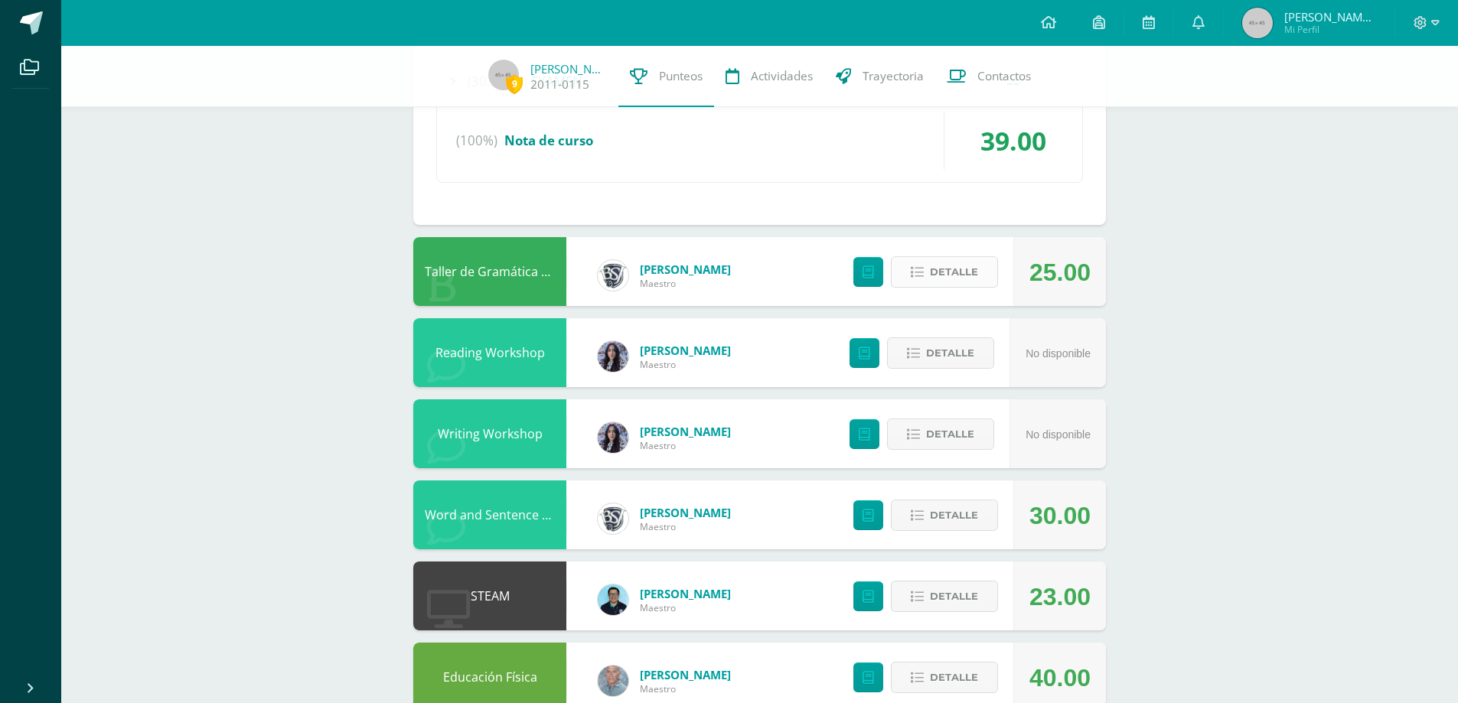
click at [969, 277] on span "Detalle" at bounding box center [954, 272] width 48 height 28
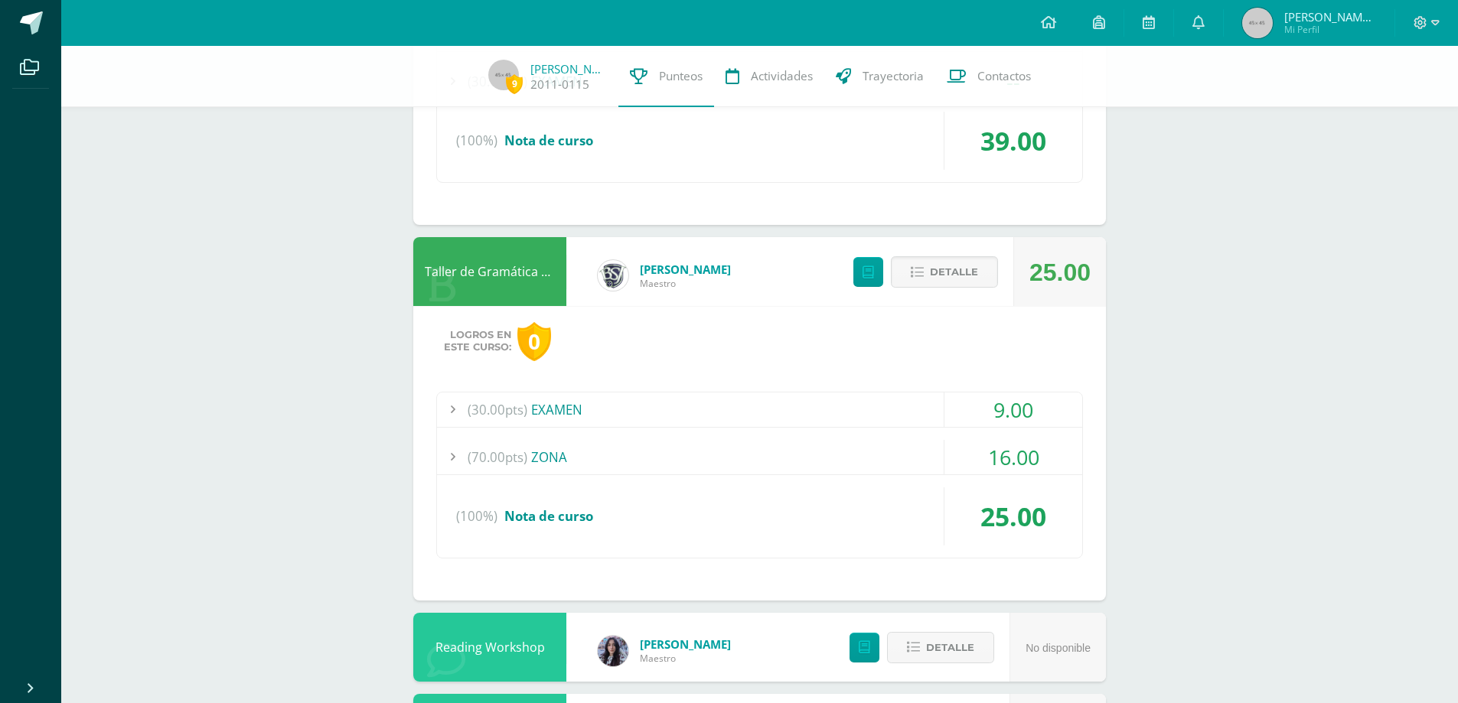
click at [548, 461] on div "(70.00pts) ZONA" at bounding box center [759, 457] width 645 height 34
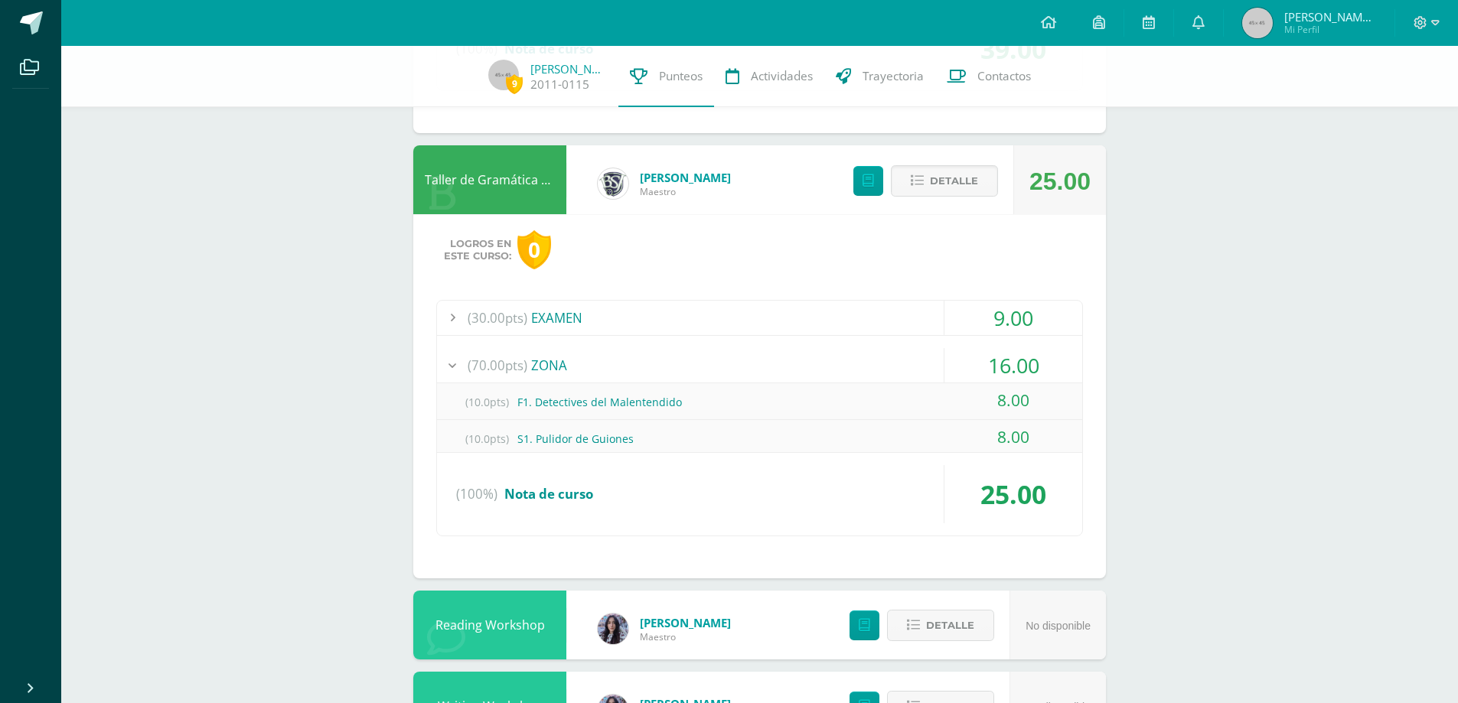
scroll to position [1729, 0]
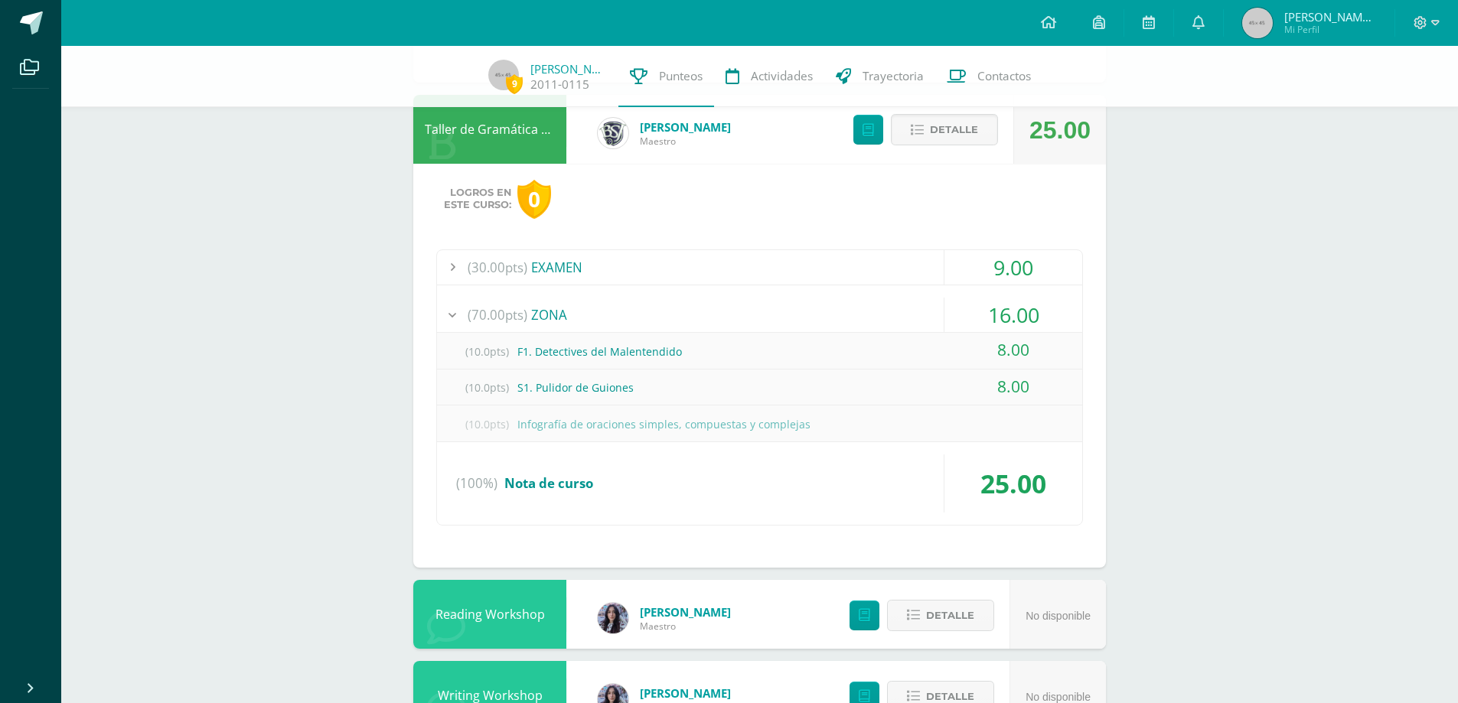
click at [569, 267] on div "(30.00pts) EXAMEN" at bounding box center [759, 267] width 645 height 34
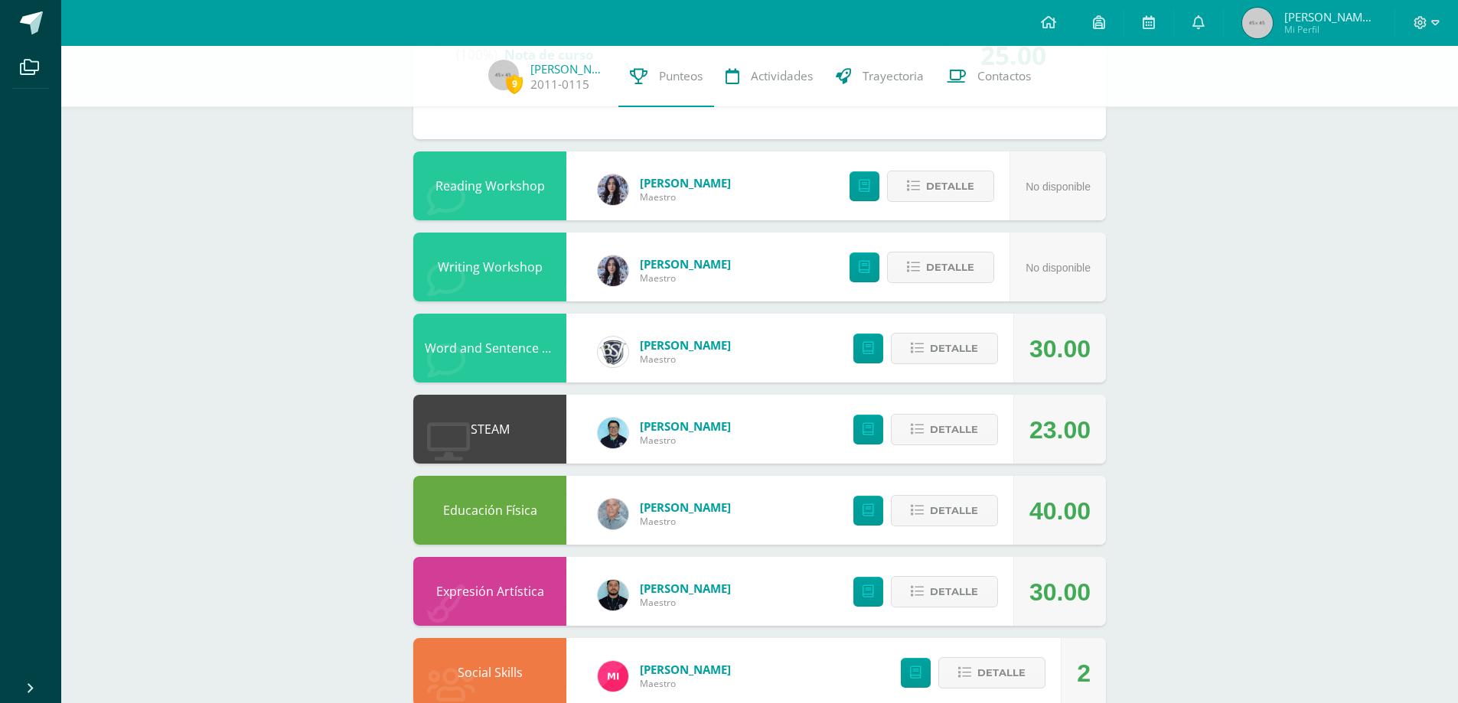
scroll to position [2111, 0]
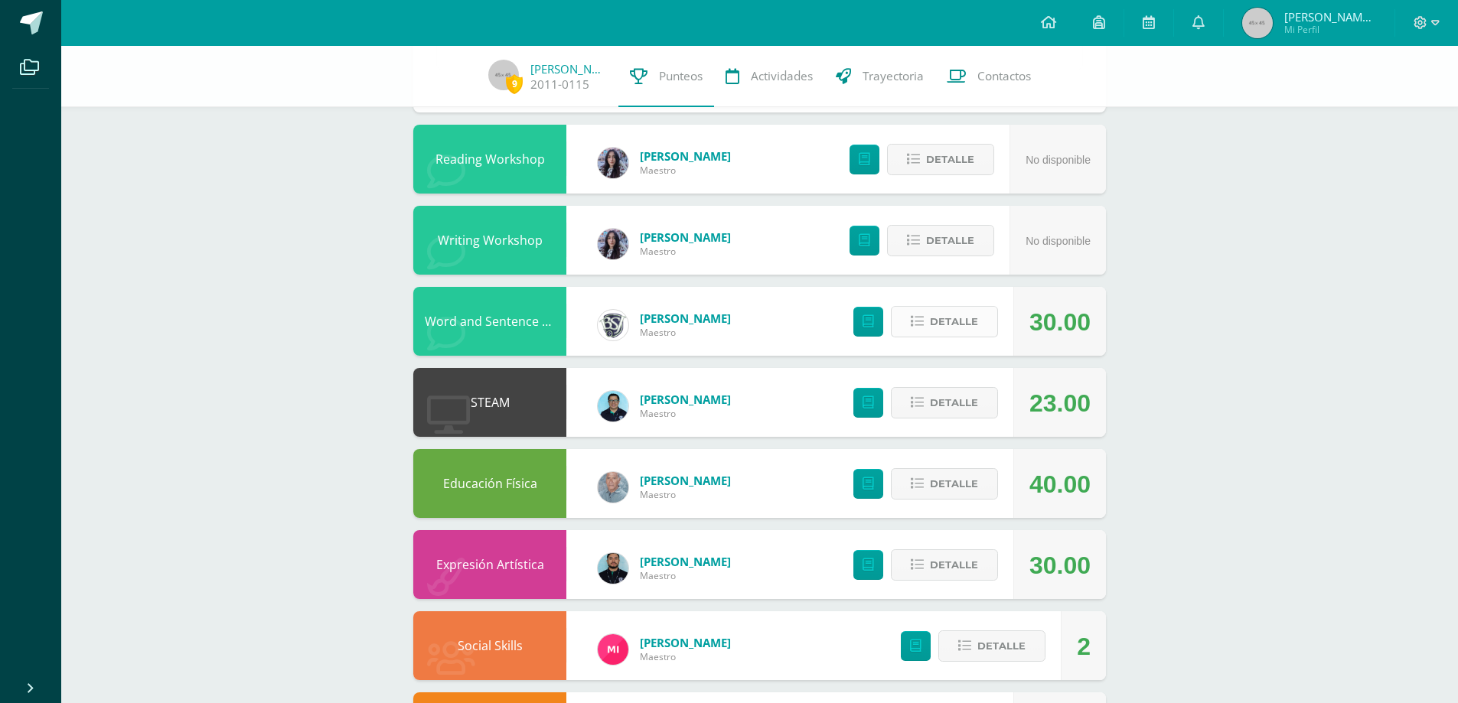
click at [960, 324] on span "Detalle" at bounding box center [954, 322] width 48 height 28
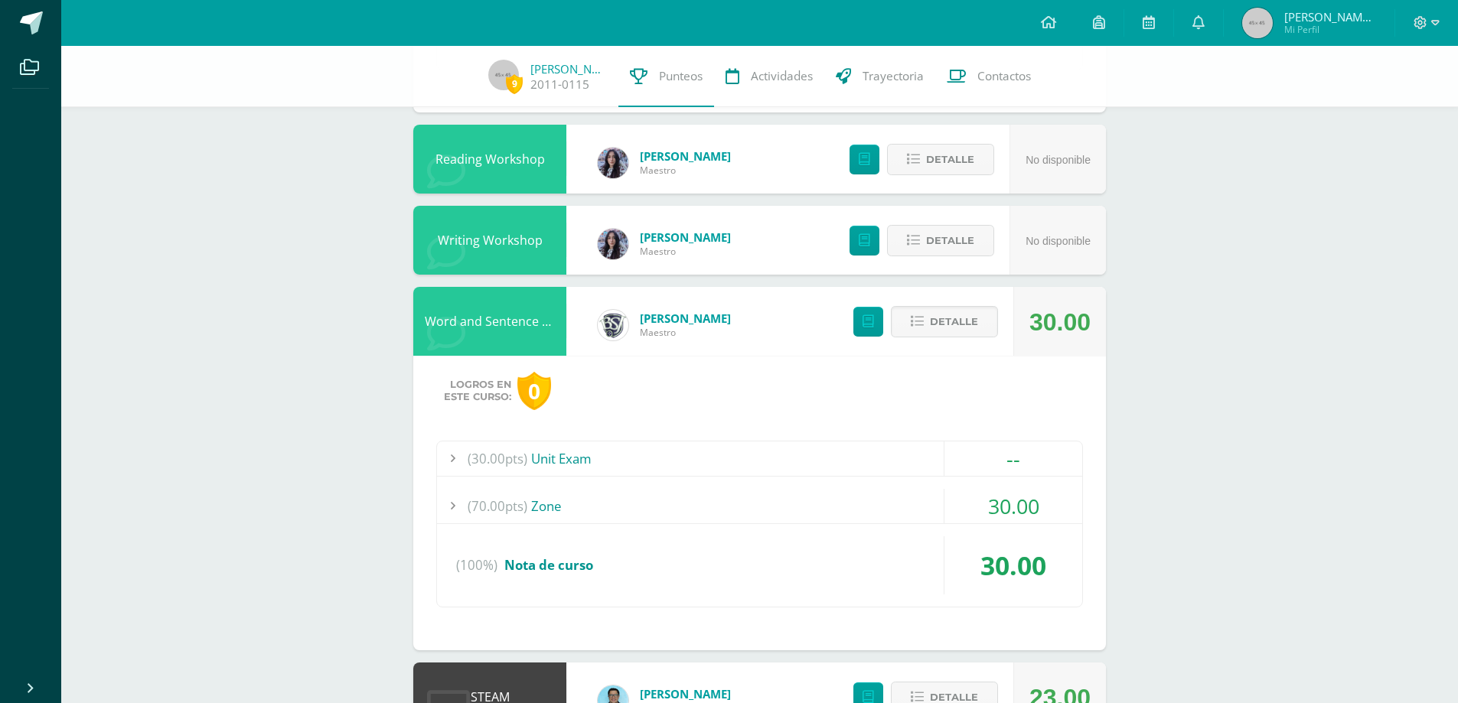
click at [552, 509] on div "(70.00pts) Zone" at bounding box center [759, 506] width 645 height 34
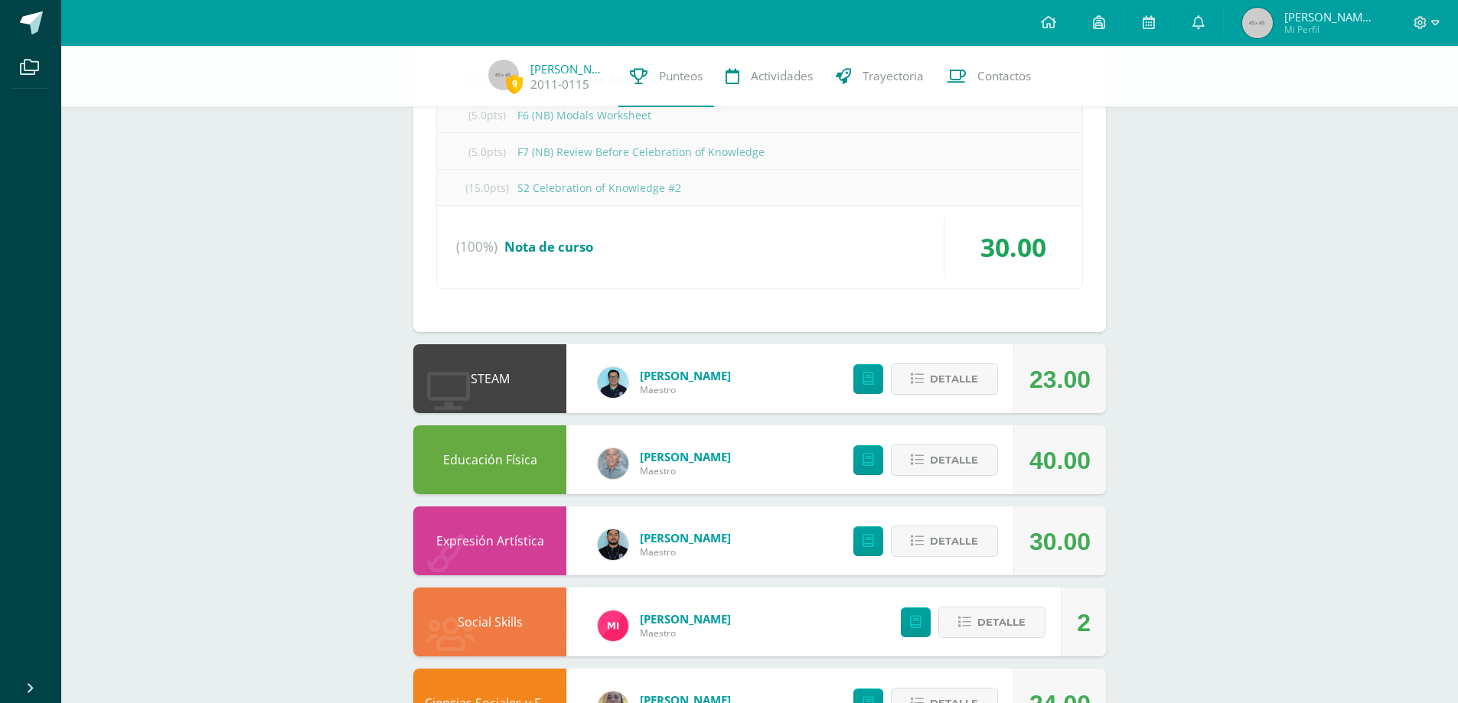
scroll to position [2763, 0]
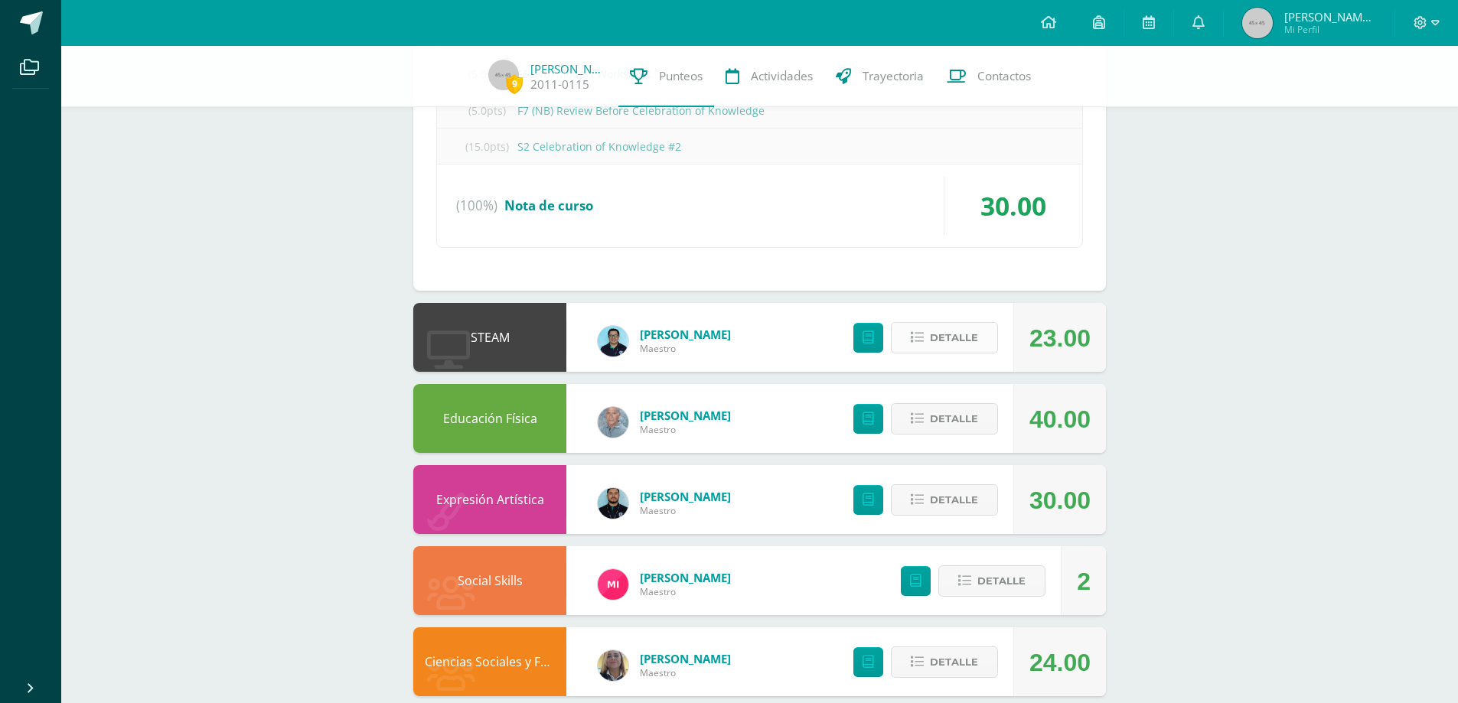
click at [956, 341] on span "Detalle" at bounding box center [954, 338] width 48 height 28
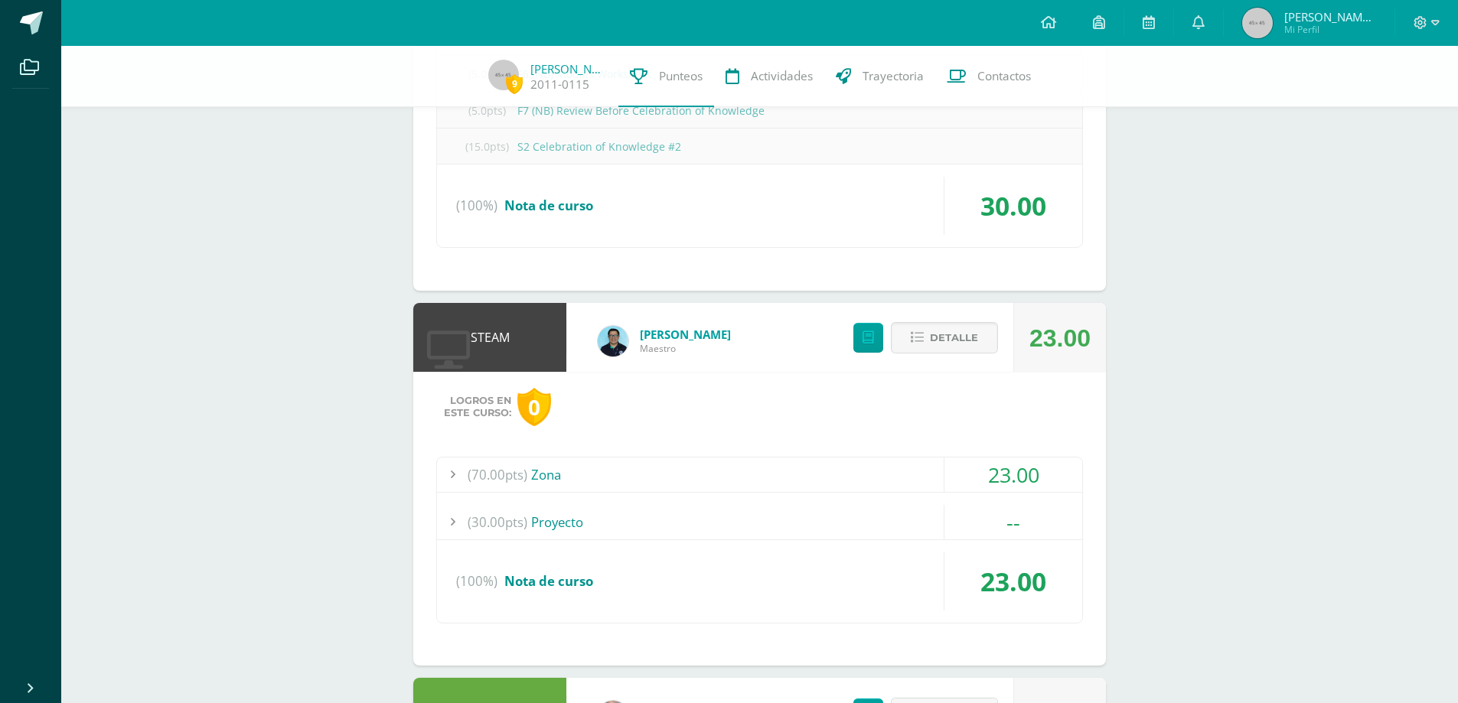
click at [543, 474] on div "(70.00pts) Zona" at bounding box center [759, 475] width 645 height 34
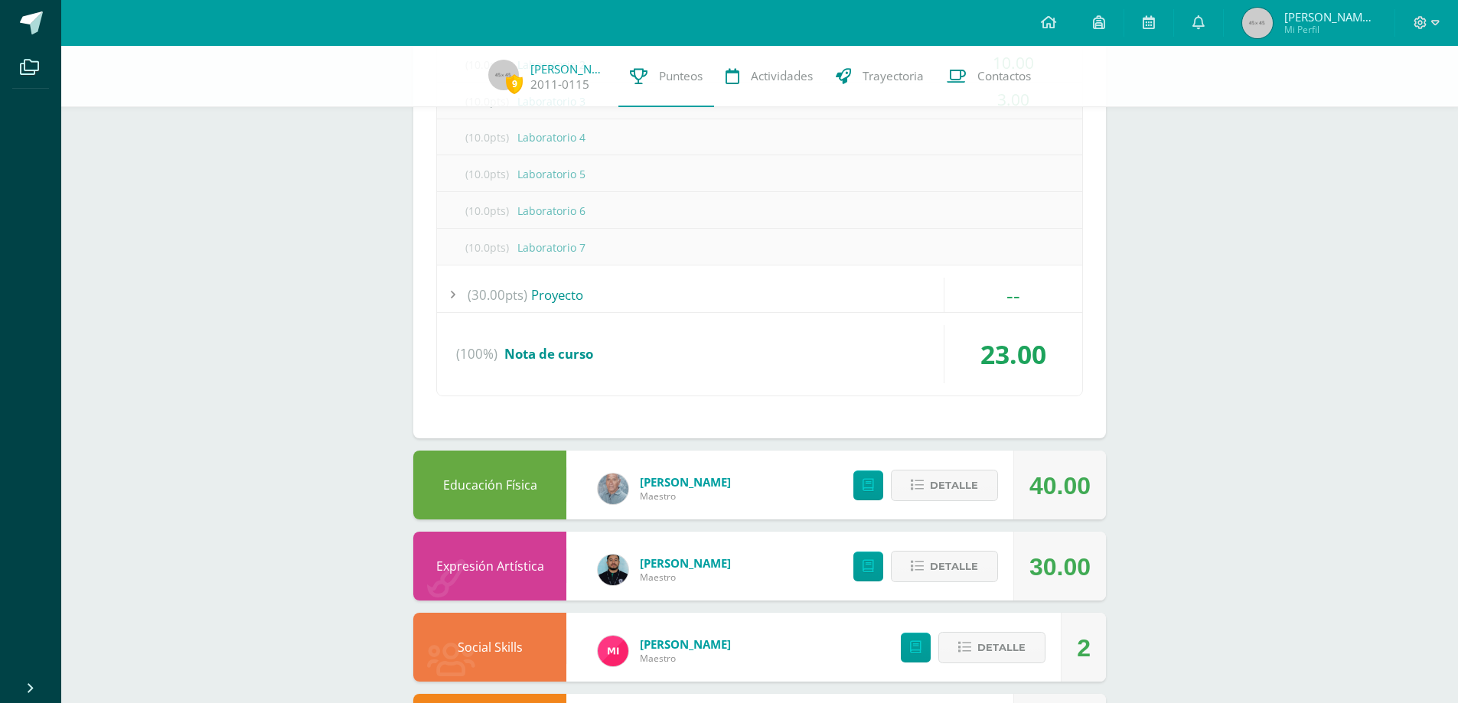
scroll to position [2989, 0]
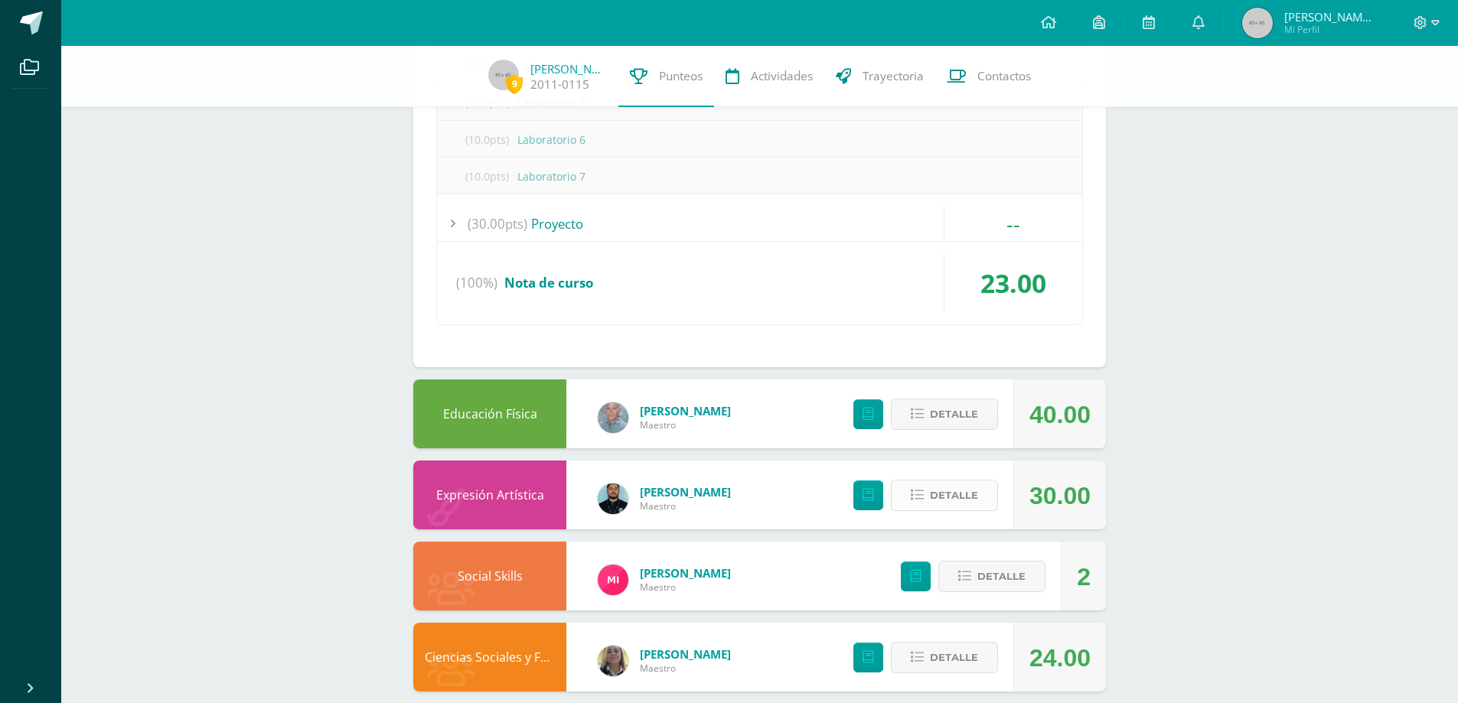
click at [947, 496] on span "Detalle" at bounding box center [954, 495] width 48 height 28
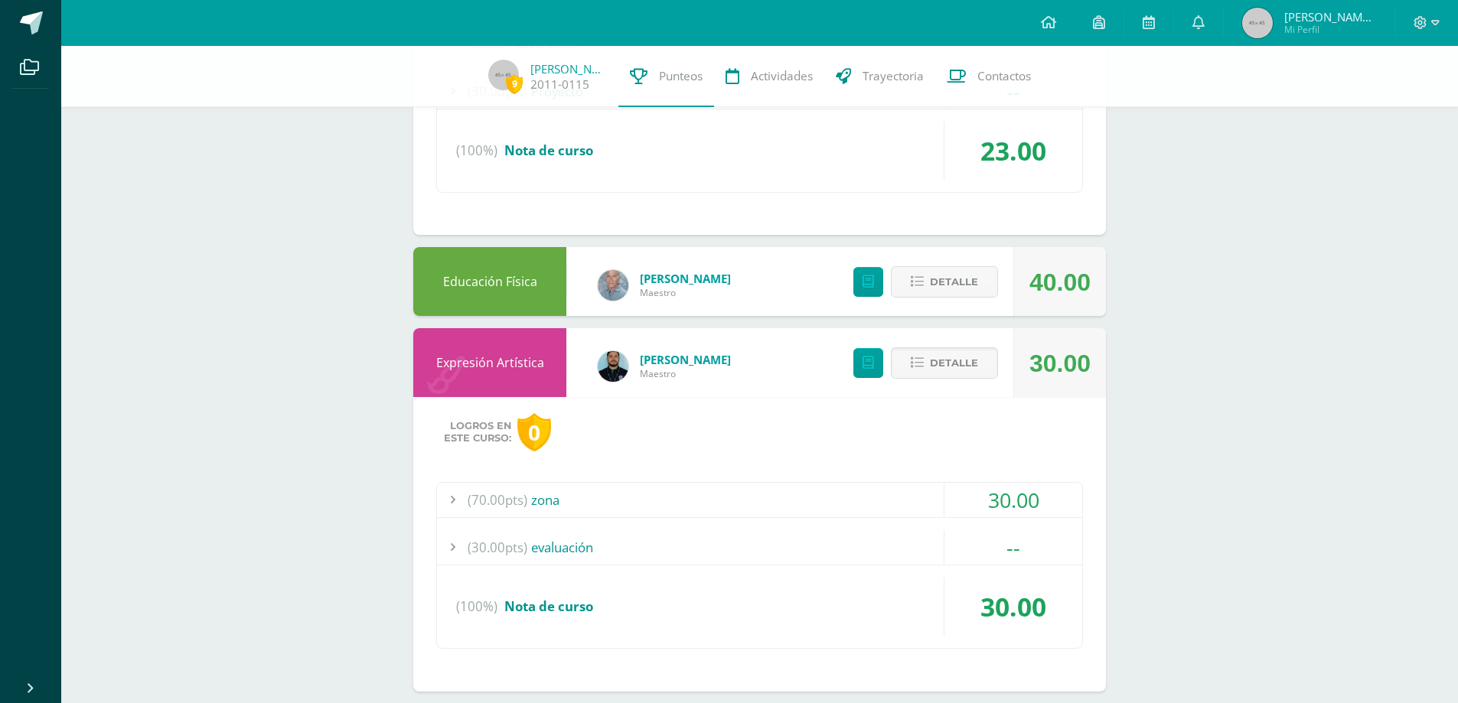
scroll to position [3218, 0]
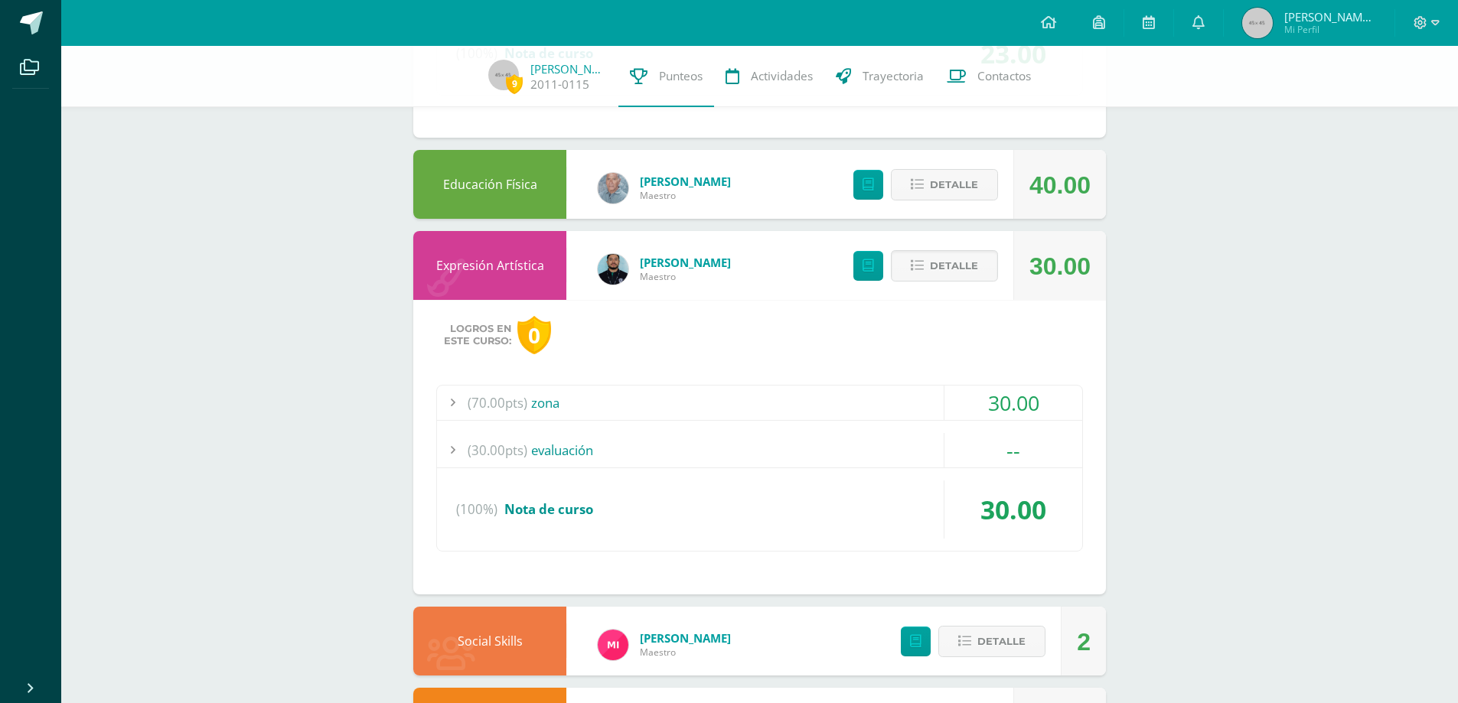
click at [544, 402] on div "(70.00pts) zona" at bounding box center [759, 403] width 645 height 34
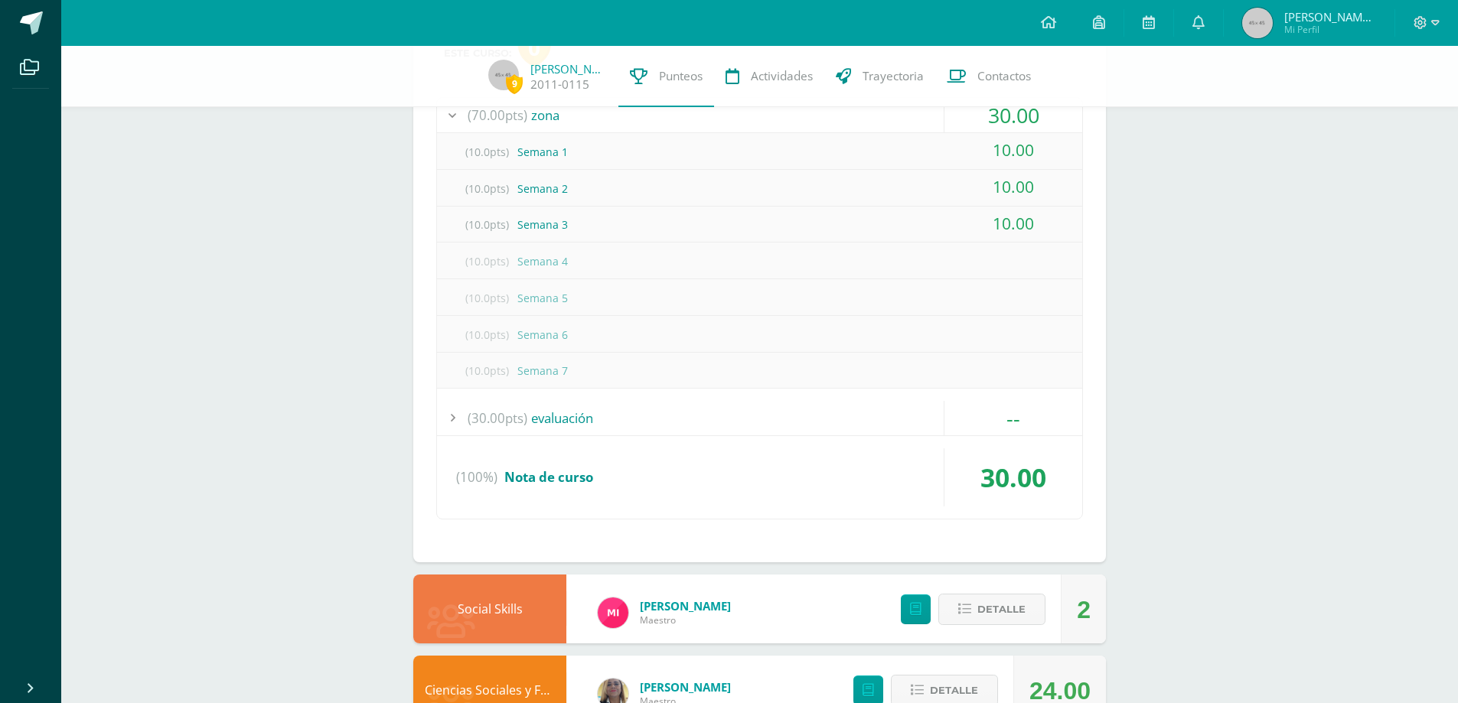
scroll to position [3302, 0]
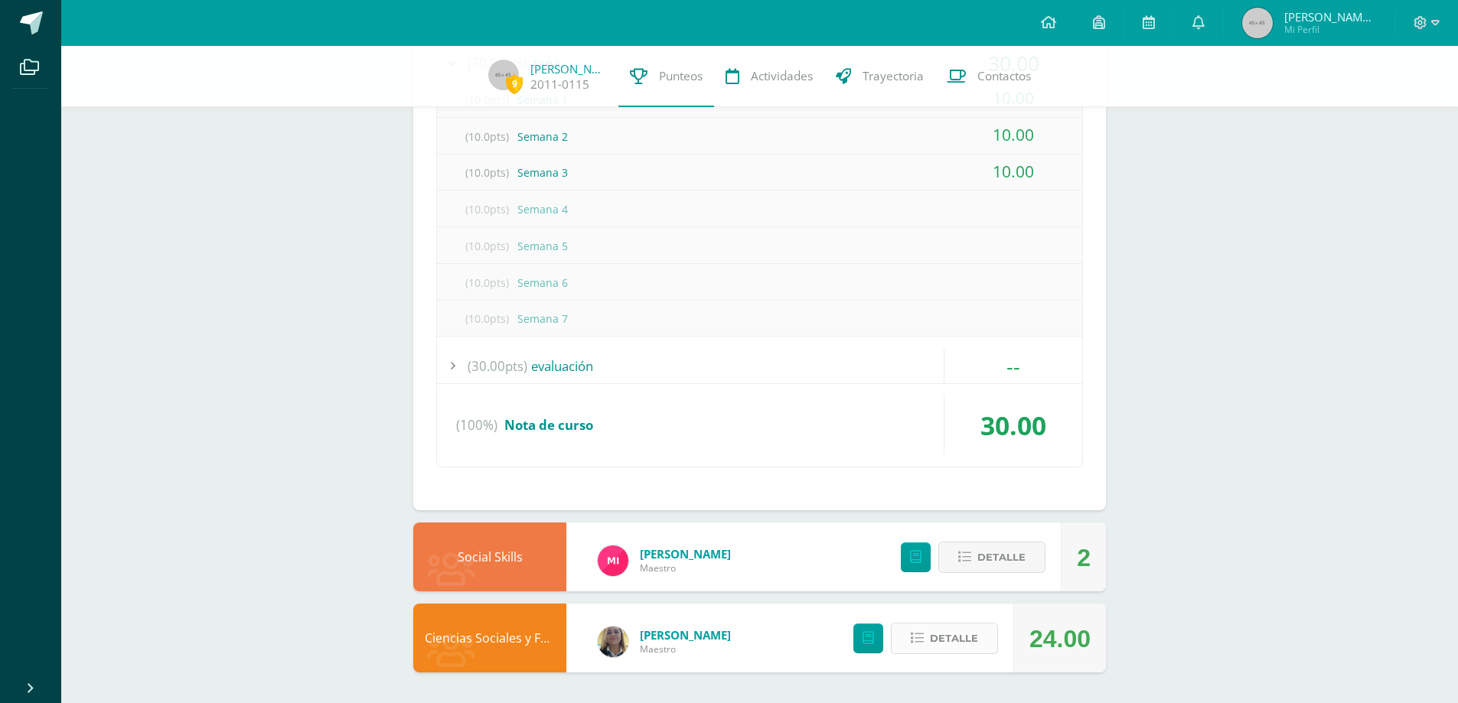
click at [937, 634] on span "Detalle" at bounding box center [954, 638] width 48 height 28
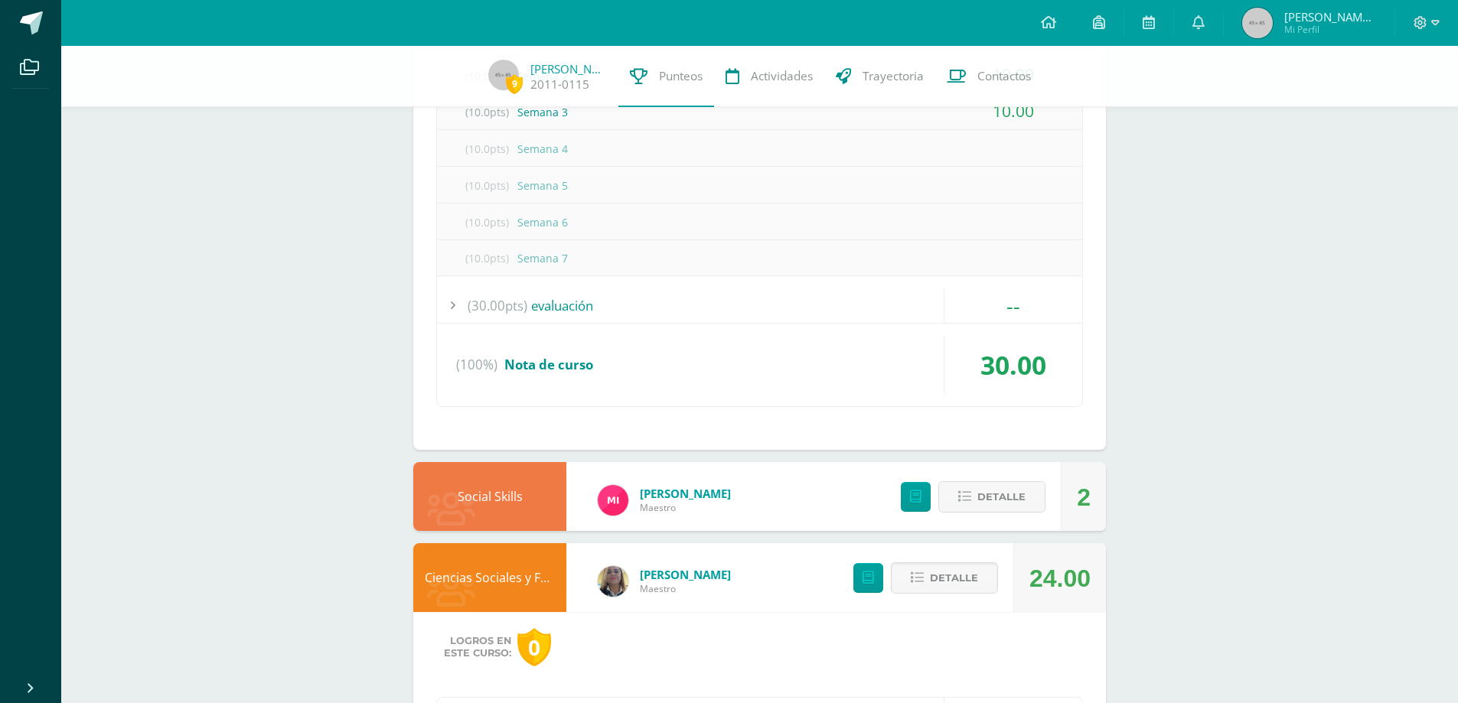
scroll to position [3596, 0]
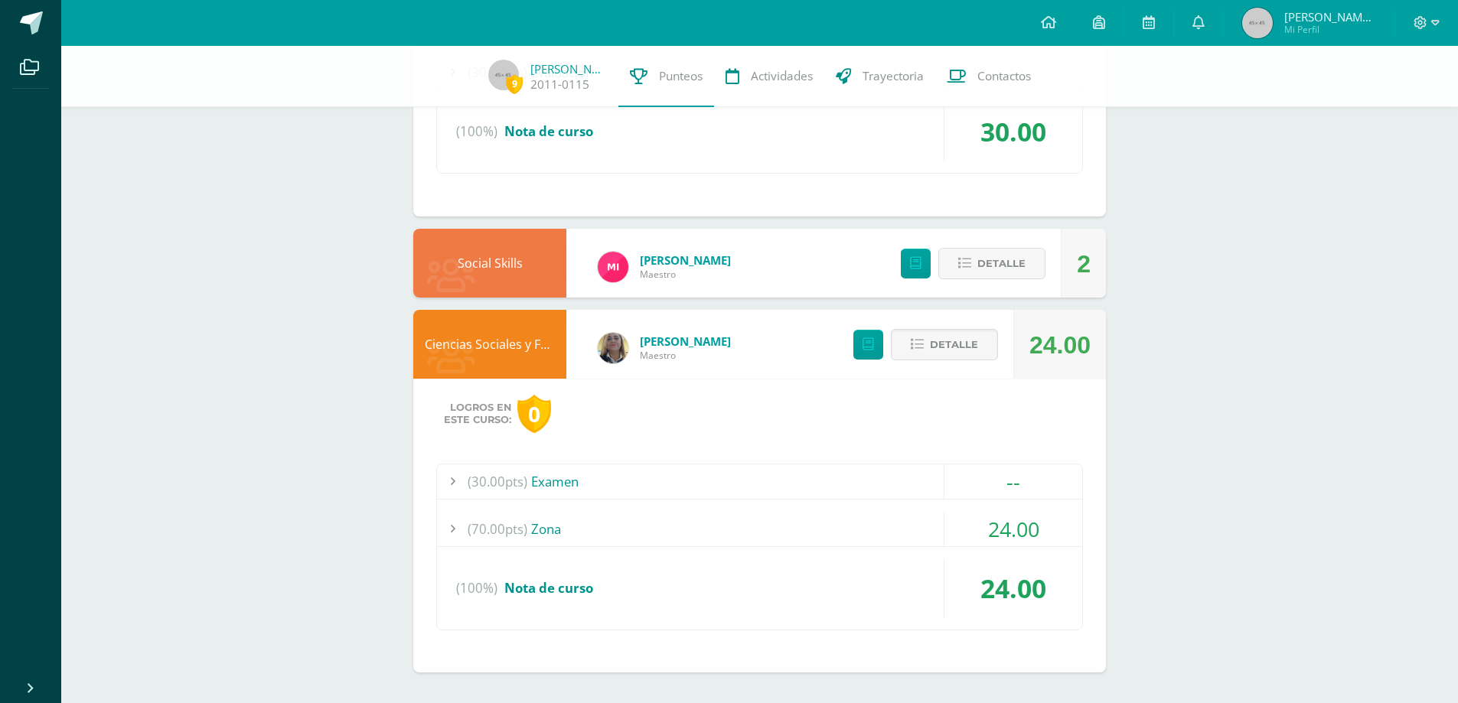
click at [546, 531] on div "(70.00pts) Zona" at bounding box center [759, 529] width 645 height 34
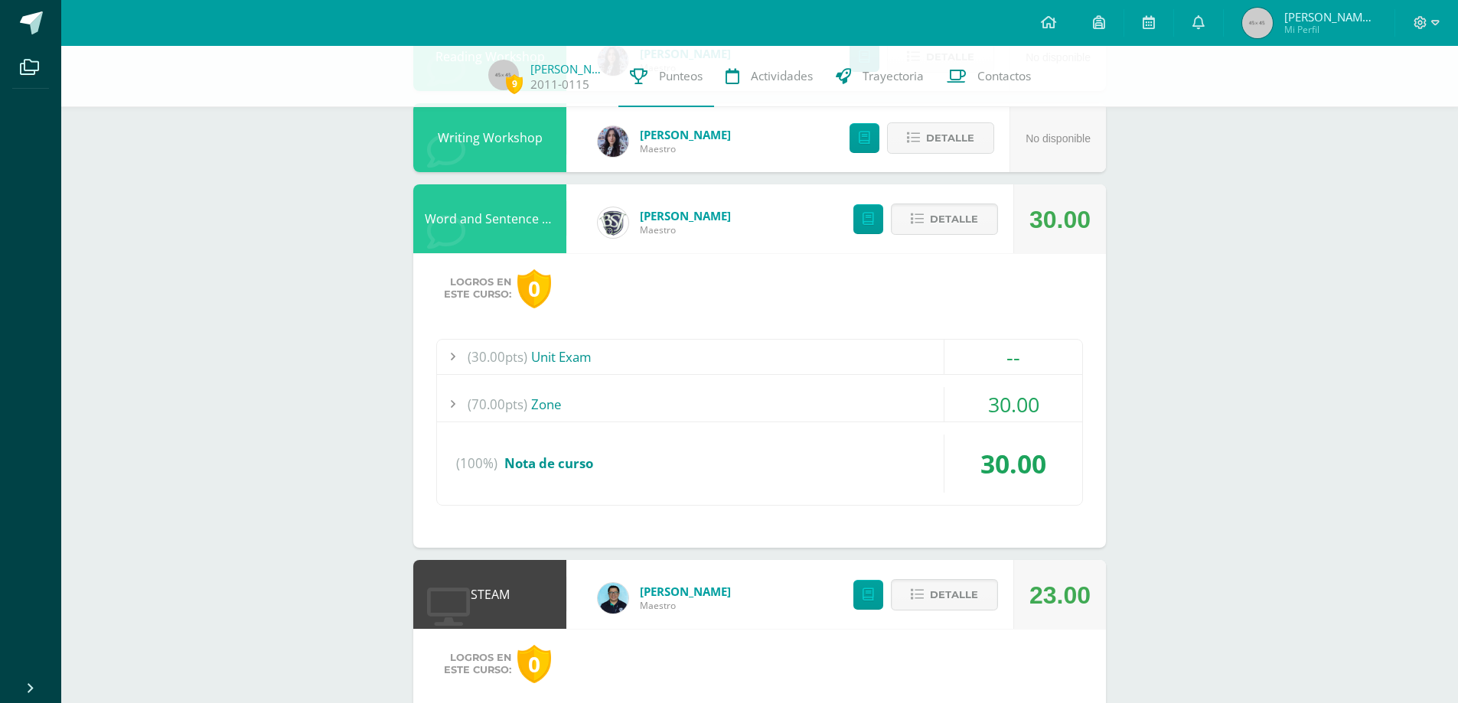
scroll to position [2142, 0]
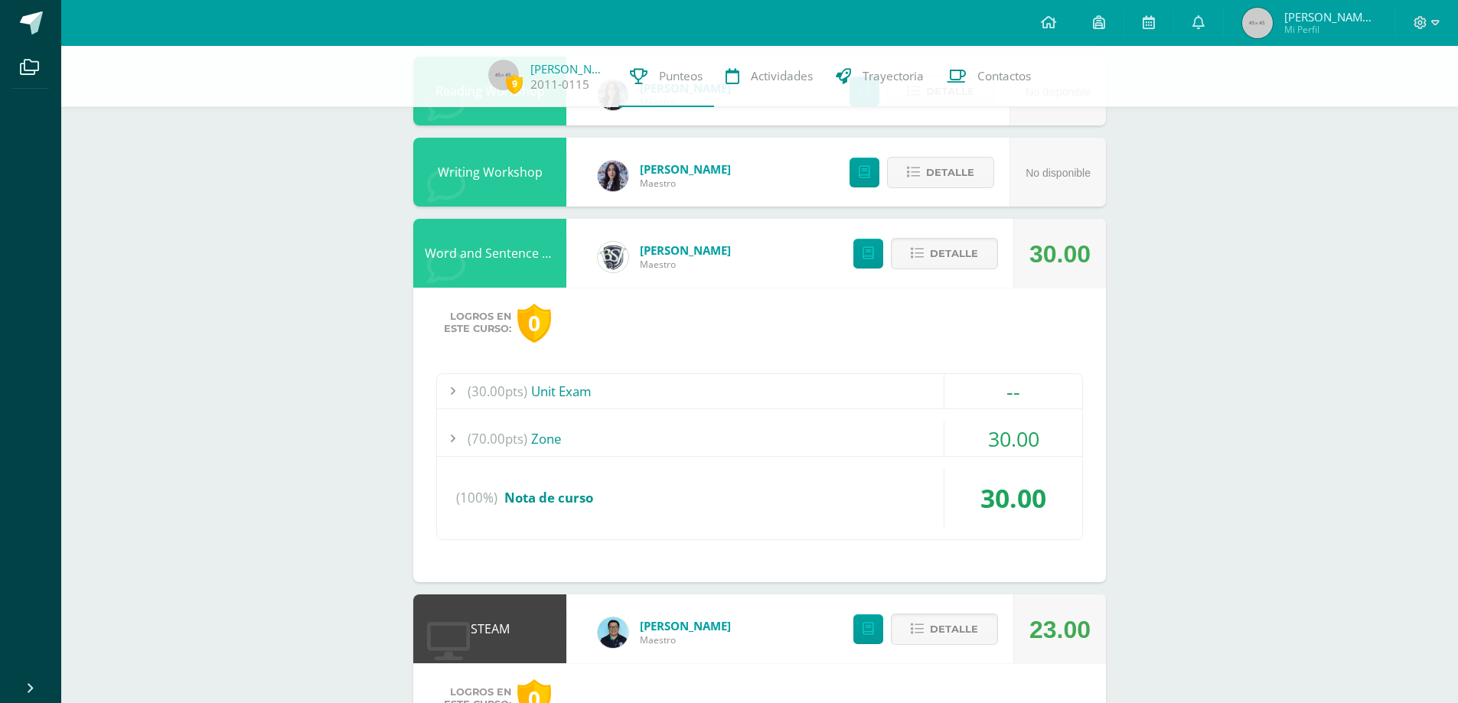
click at [577, 389] on div "(30.00pts) Unit Exam" at bounding box center [759, 391] width 645 height 34
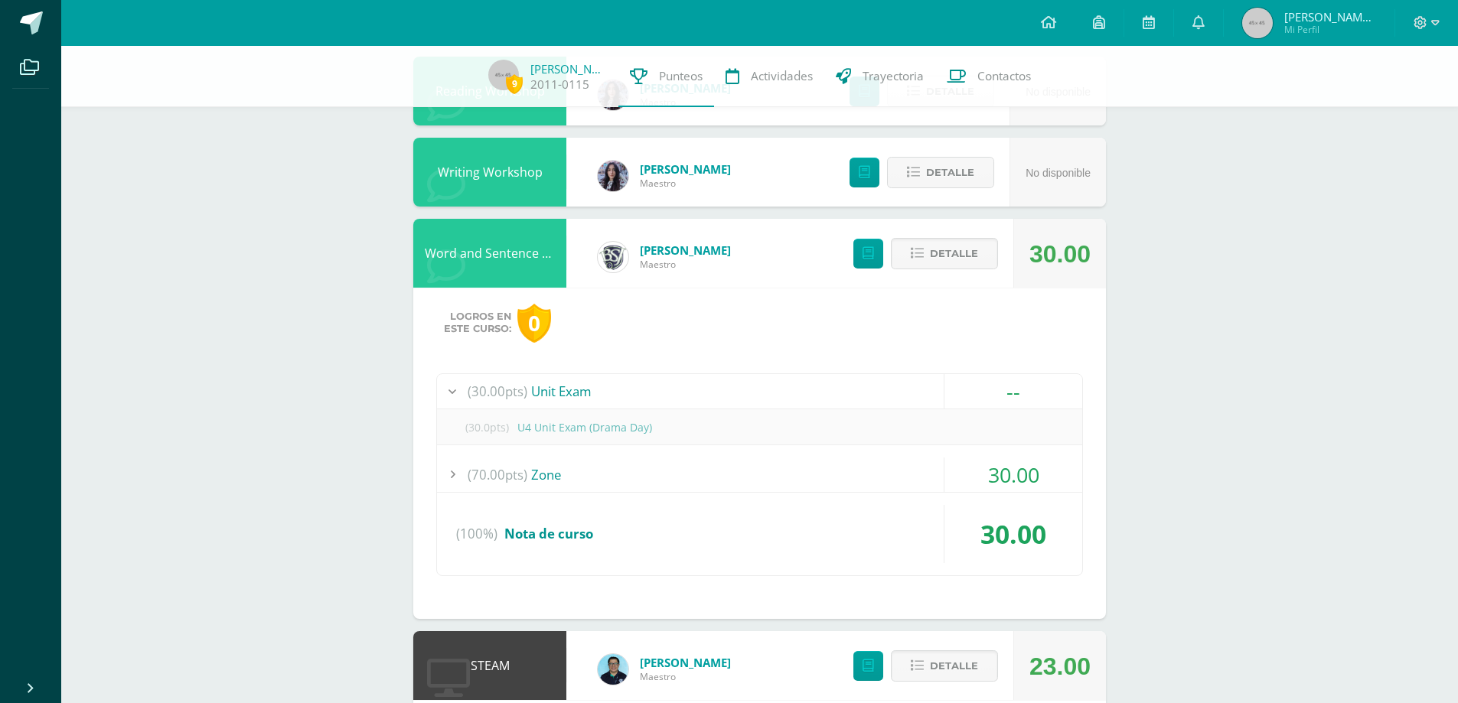
click at [556, 477] on div "(70.00pts) Zone" at bounding box center [759, 475] width 645 height 34
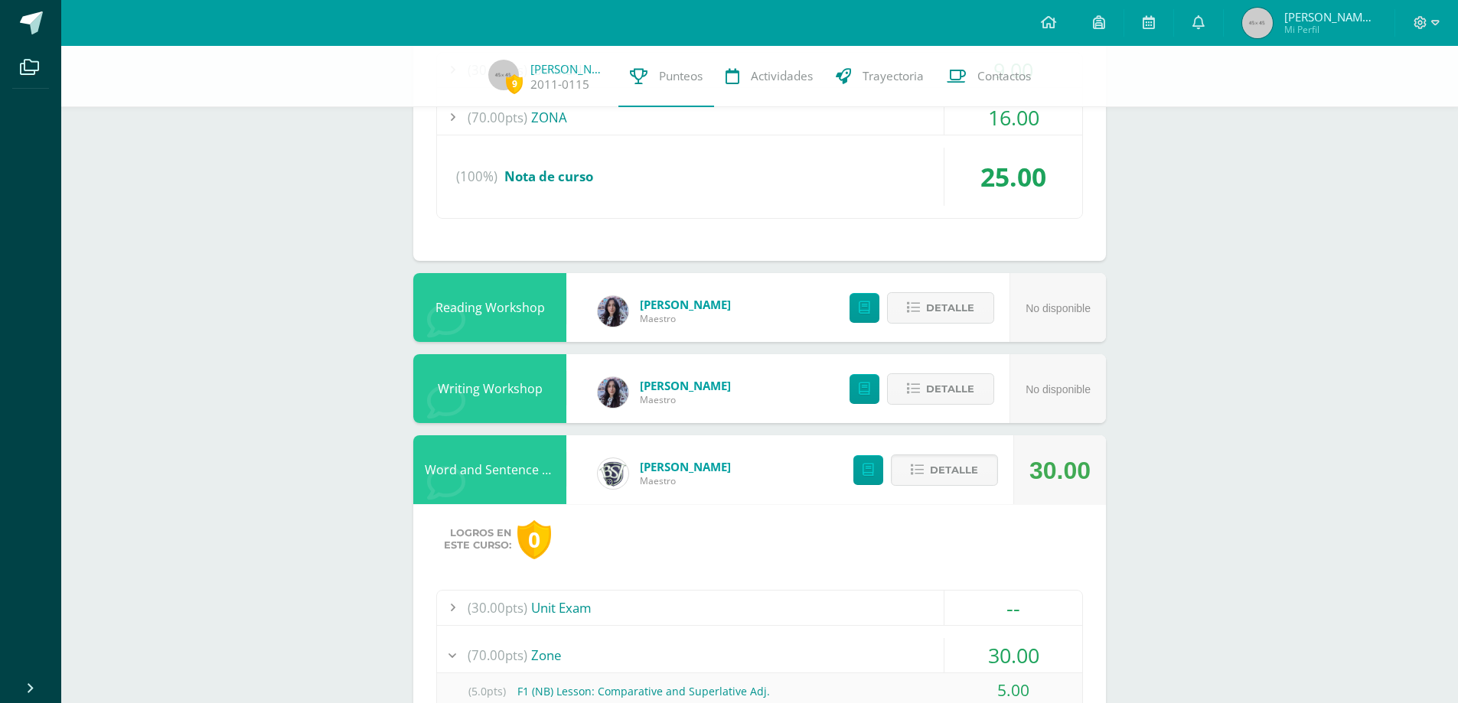
scroll to position [1836, 0]
